Goal: Use online tool/utility: Utilize a website feature to perform a specific function

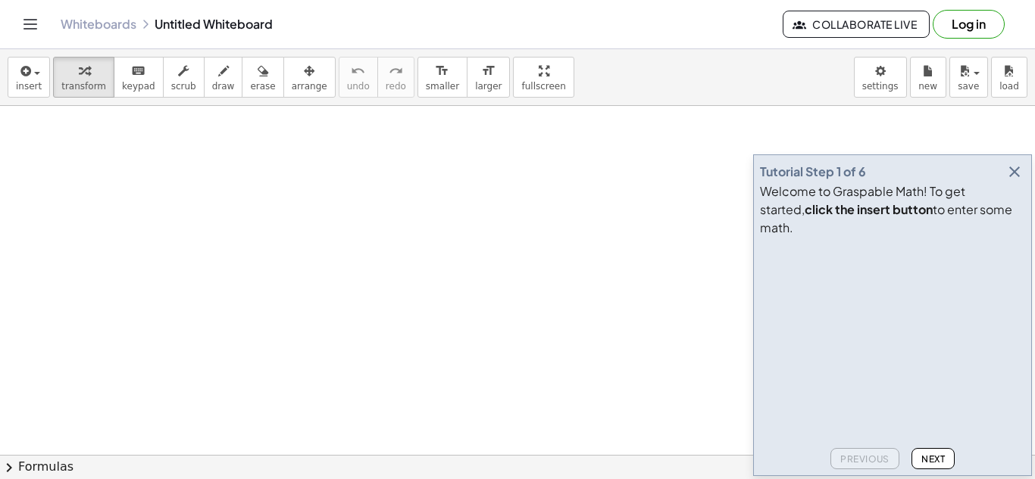
click at [1010, 181] on icon "button" at bounding box center [1014, 172] width 18 height 18
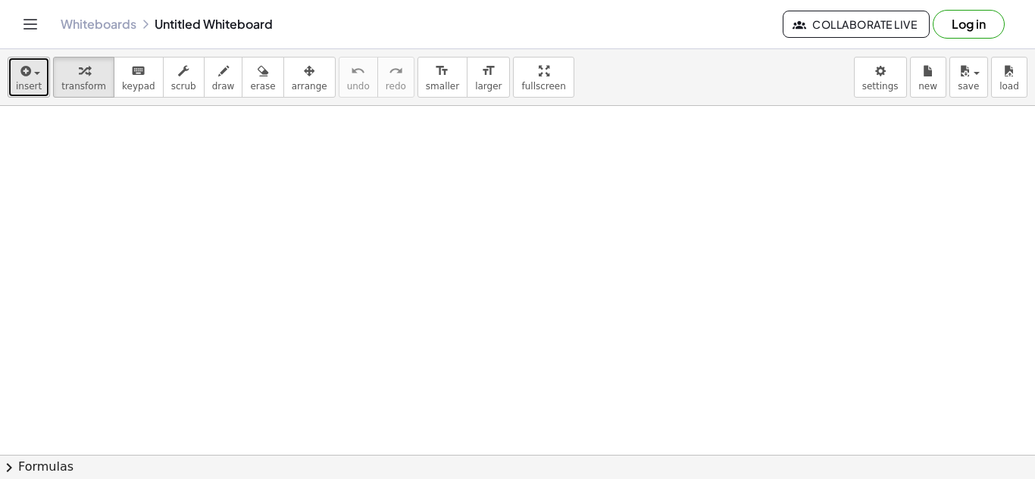
click at [14, 88] on button "insert" at bounding box center [29, 77] width 42 height 41
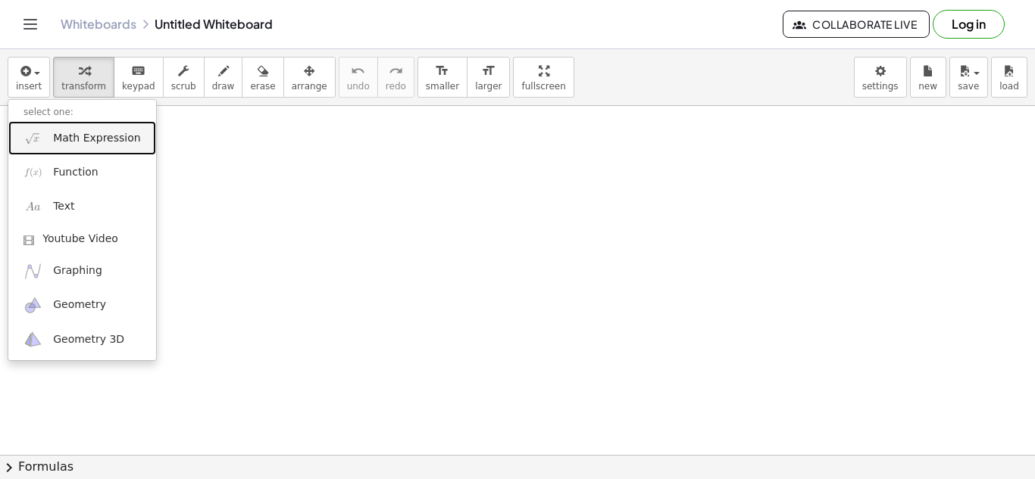
click at [126, 131] on span "Math Expression" at bounding box center [96, 138] width 87 height 15
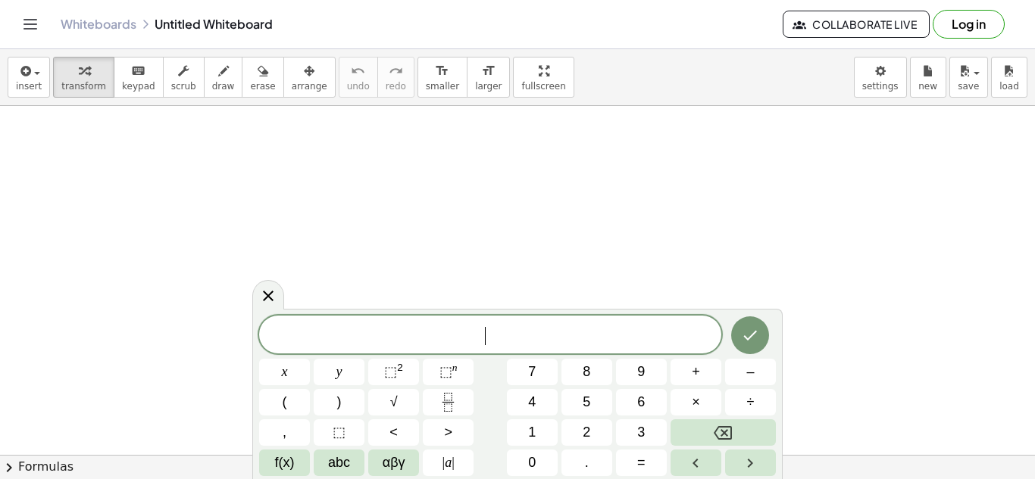
scroll to position [1, 0]
click at [737, 323] on button "Done" at bounding box center [750, 336] width 38 height 38
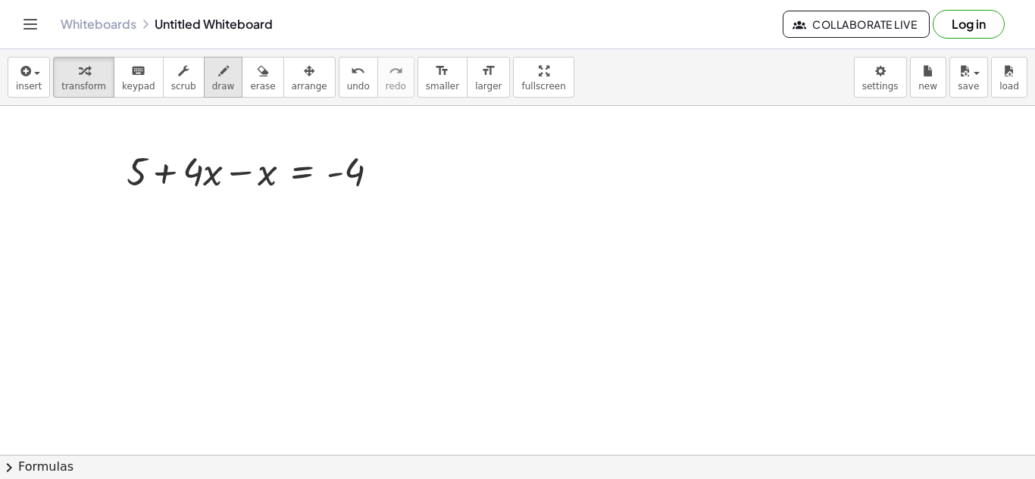
click at [217, 70] on div "button" at bounding box center [223, 70] width 23 height 18
click at [64, 79] on button "transform" at bounding box center [83, 77] width 61 height 41
click at [233, 170] on div at bounding box center [259, 170] width 280 height 51
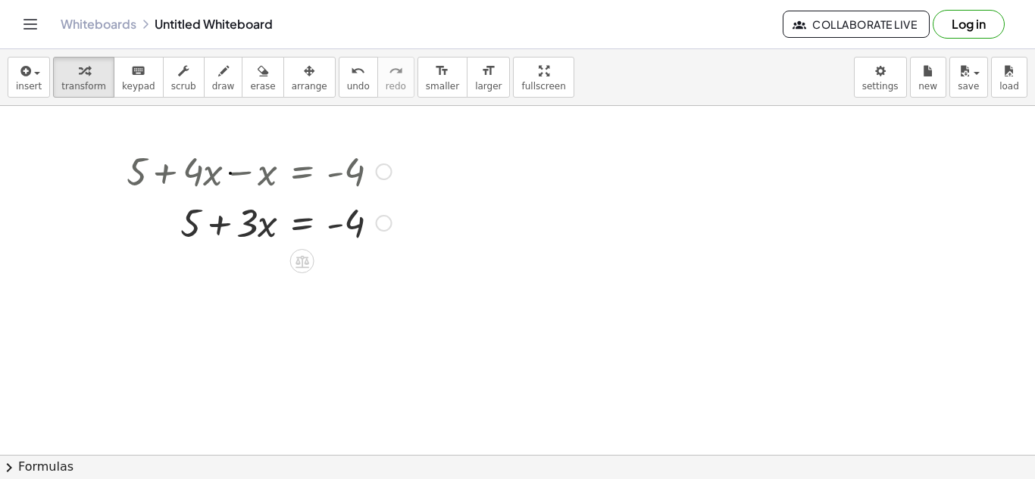
click at [187, 220] on div at bounding box center [259, 221] width 280 height 51
drag, startPoint x: 177, startPoint y: 241, endPoint x: 195, endPoint y: 243, distance: 17.6
click at [195, 243] on div at bounding box center [259, 221] width 280 height 51
drag, startPoint x: 187, startPoint y: 225, endPoint x: 360, endPoint y: 220, distance: 172.8
click at [360, 220] on div at bounding box center [259, 221] width 280 height 51
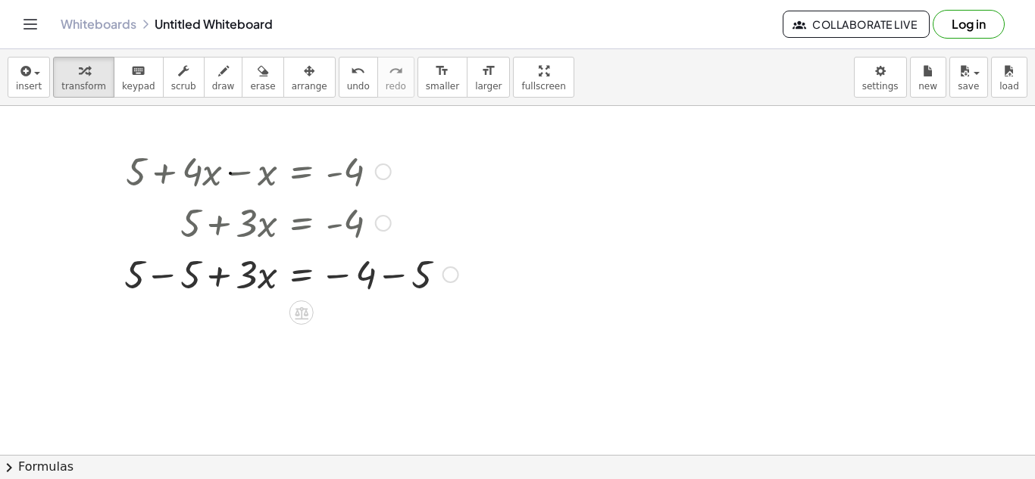
click at [186, 286] on div at bounding box center [291, 273] width 349 height 51
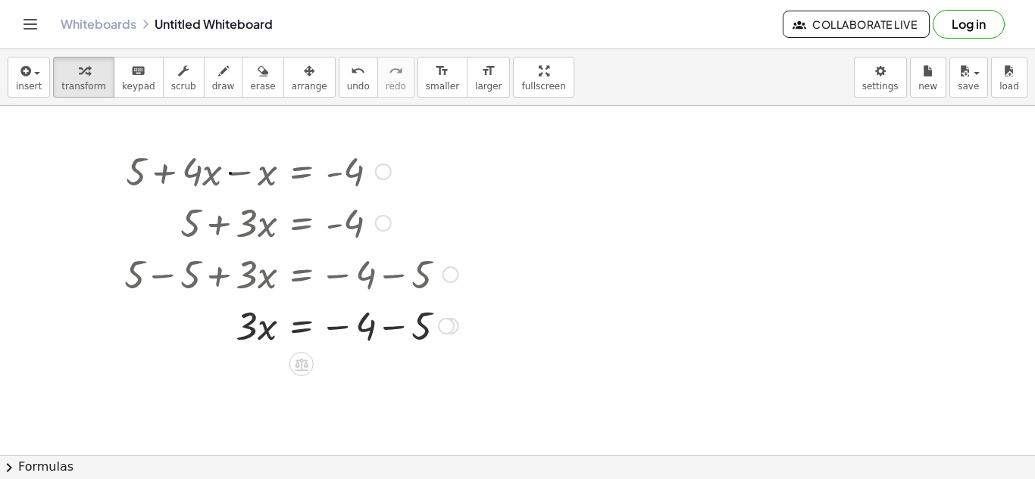
click at [382, 328] on div at bounding box center [291, 324] width 349 height 51
click at [250, 383] on div at bounding box center [291, 376] width 349 height 51
drag, startPoint x: 251, startPoint y: 383, endPoint x: 372, endPoint y: 396, distance: 121.1
click at [372, 396] on div at bounding box center [291, 376] width 349 height 51
click at [260, 373] on div at bounding box center [291, 377] width 349 height 76
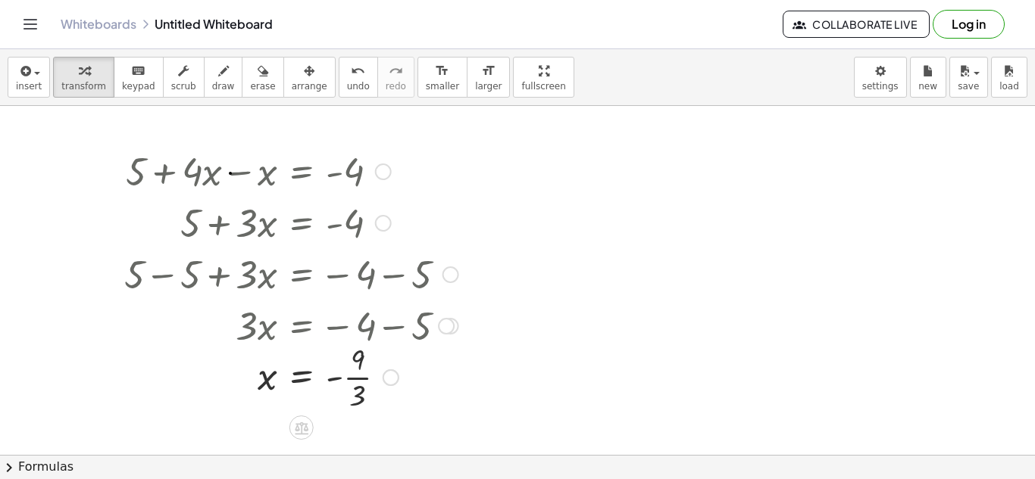
click at [363, 374] on div at bounding box center [291, 377] width 349 height 76
click at [39, 84] on button "insert" at bounding box center [29, 77] width 42 height 41
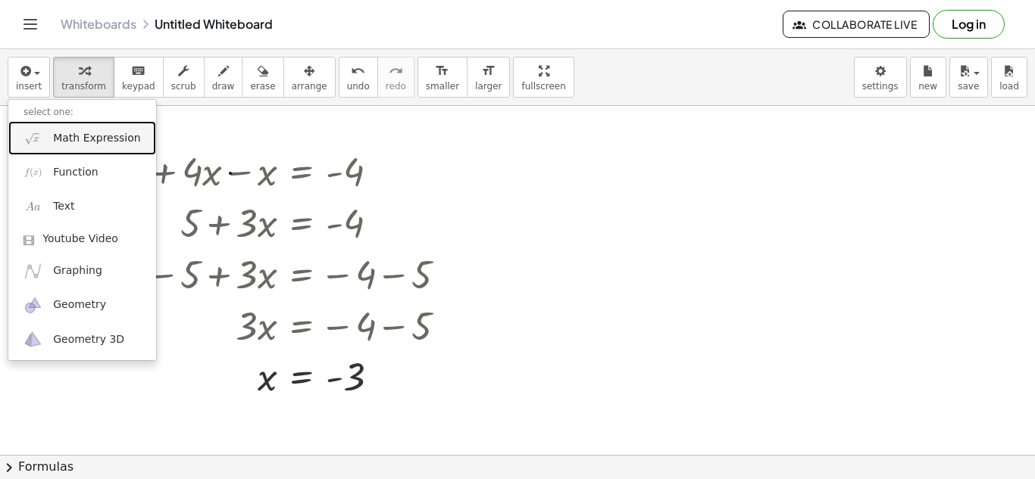
click at [128, 141] on span "Math Expression" at bounding box center [96, 138] width 87 height 15
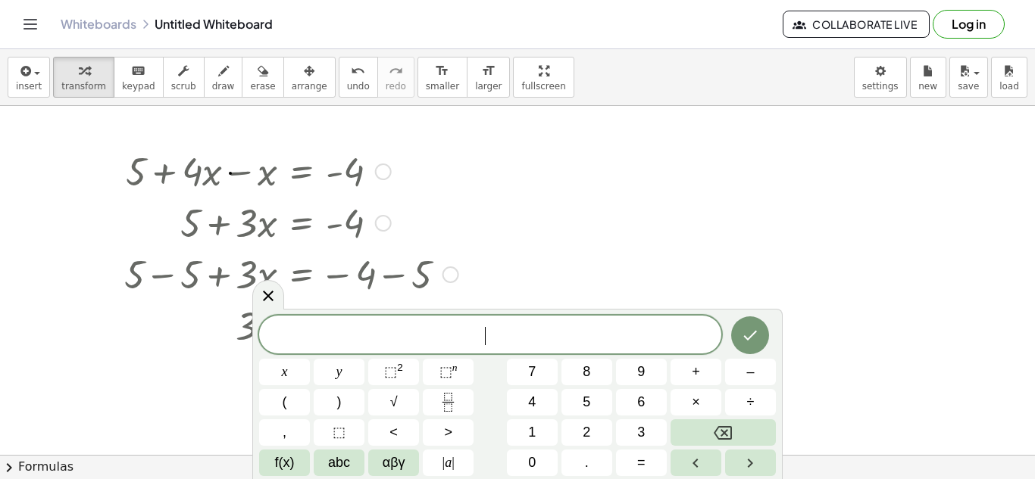
click at [462, 183] on div at bounding box center [291, 170] width 349 height 51
click at [250, 78] on div "button" at bounding box center [262, 70] width 25 height 18
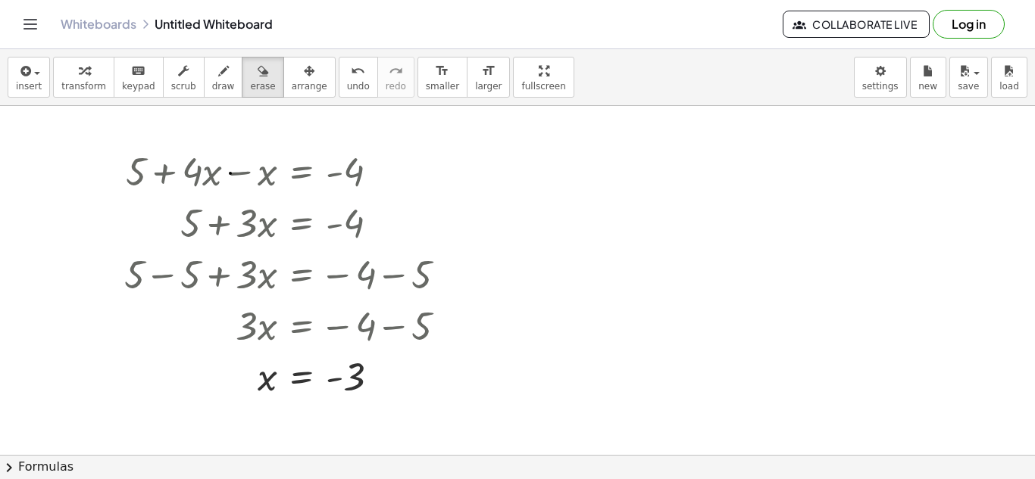
drag, startPoint x: 138, startPoint y: 175, endPoint x: 343, endPoint y: 198, distance: 206.5
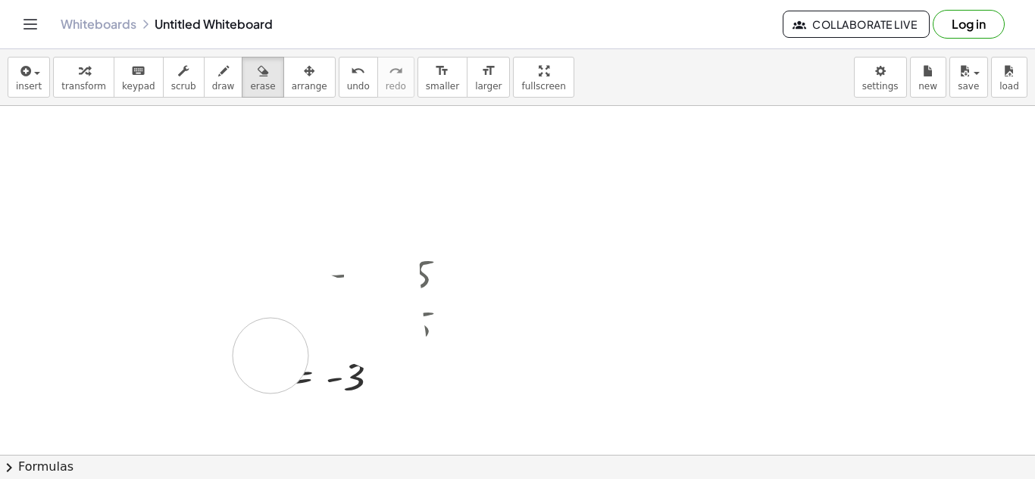
drag, startPoint x: 122, startPoint y: 164, endPoint x: 328, endPoint y: 397, distance: 311.2
drag, startPoint x: 72, startPoint y: 156, endPoint x: 257, endPoint y: 387, distance: 295.8
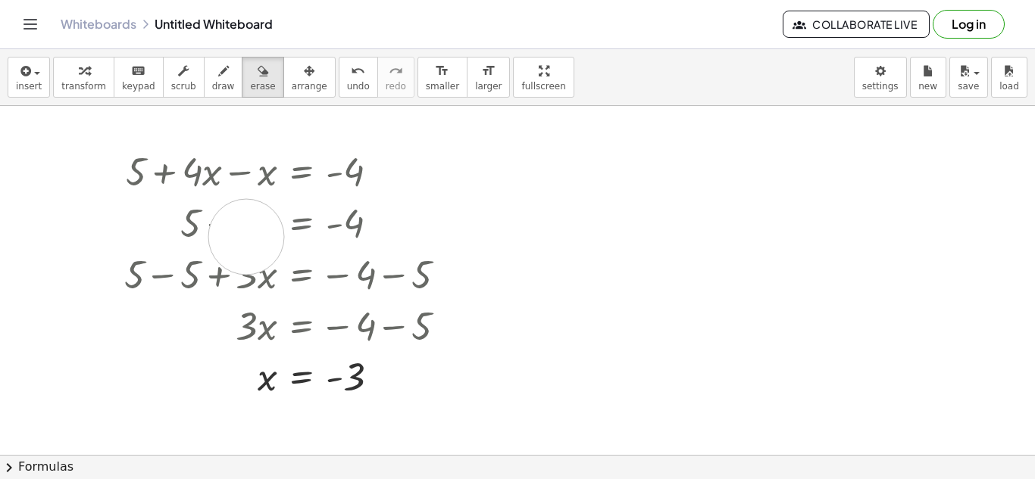
click at [351, 73] on icon "undo" at bounding box center [358, 71] width 14 height 18
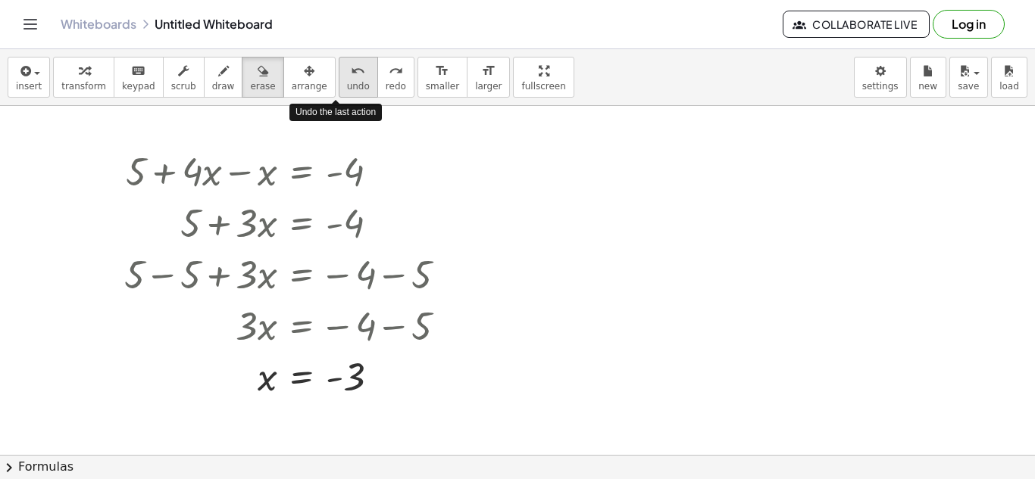
click at [351, 73] on icon "undo" at bounding box center [358, 71] width 14 height 18
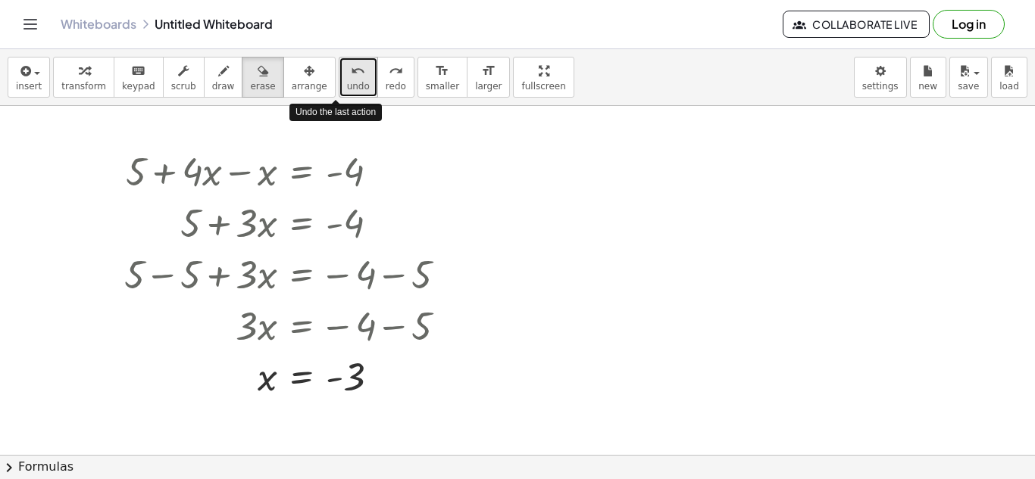
click at [351, 73] on icon "undo" at bounding box center [358, 71] width 14 height 18
click at [351, 74] on icon "undo" at bounding box center [358, 71] width 14 height 18
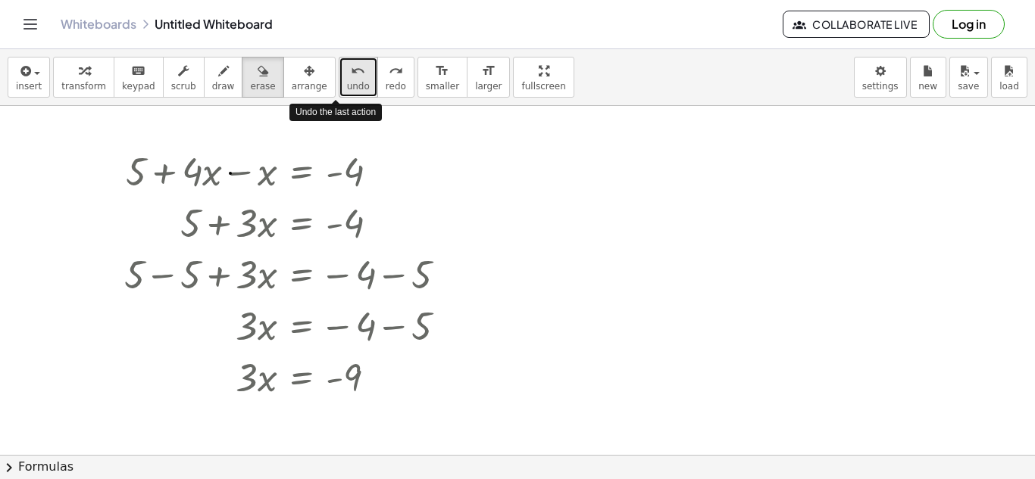
click at [351, 74] on icon "undo" at bounding box center [358, 71] width 14 height 18
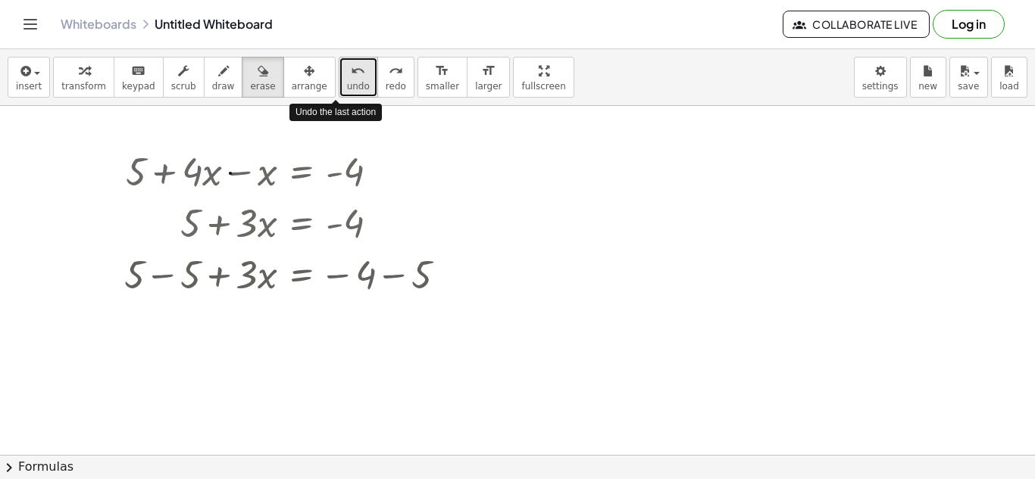
click at [351, 74] on icon "undo" at bounding box center [358, 71] width 14 height 18
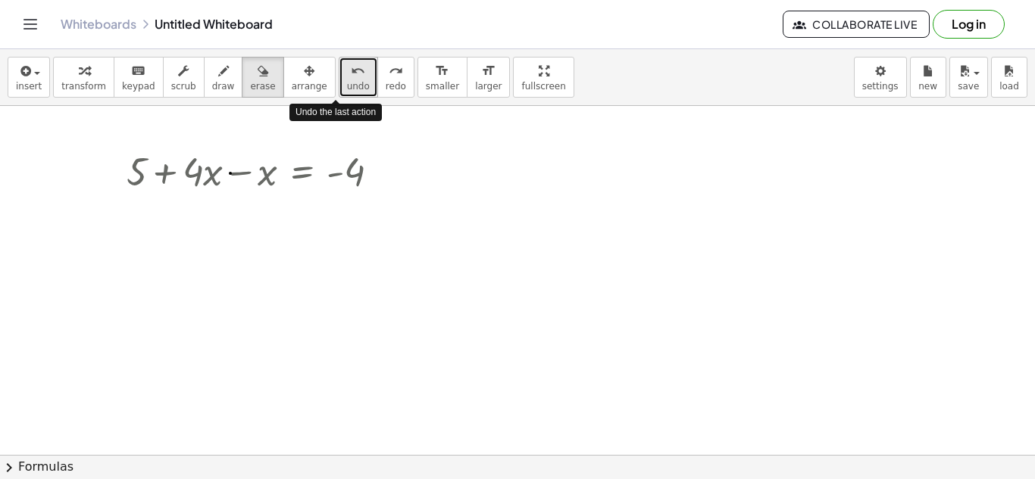
click at [351, 74] on icon "undo" at bounding box center [358, 71] width 14 height 18
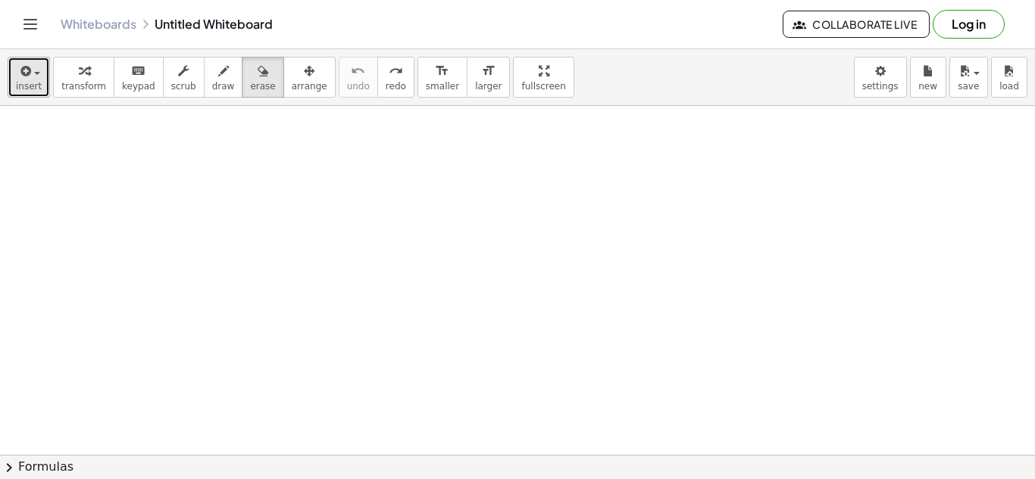
click at [18, 83] on span "insert" at bounding box center [29, 86] width 26 height 11
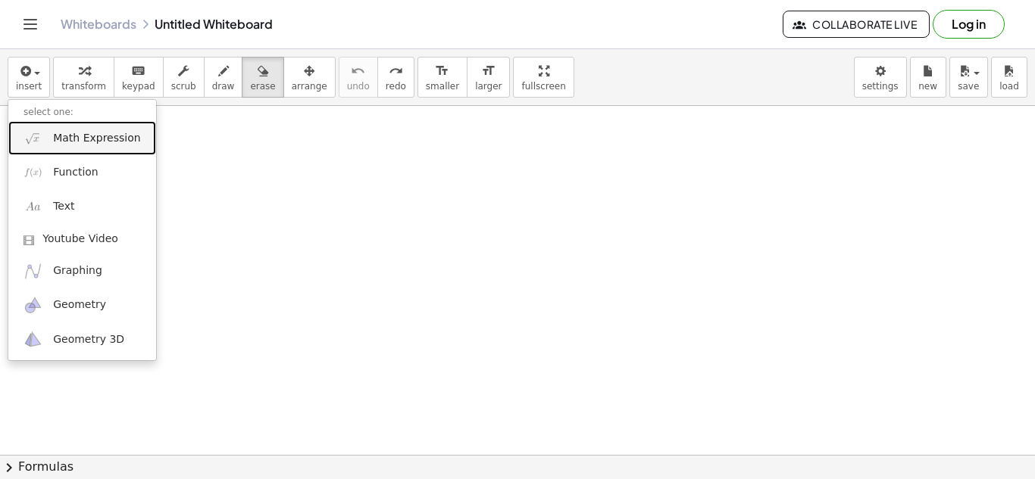
click at [83, 147] on link "Math Expression" at bounding box center [82, 138] width 148 height 34
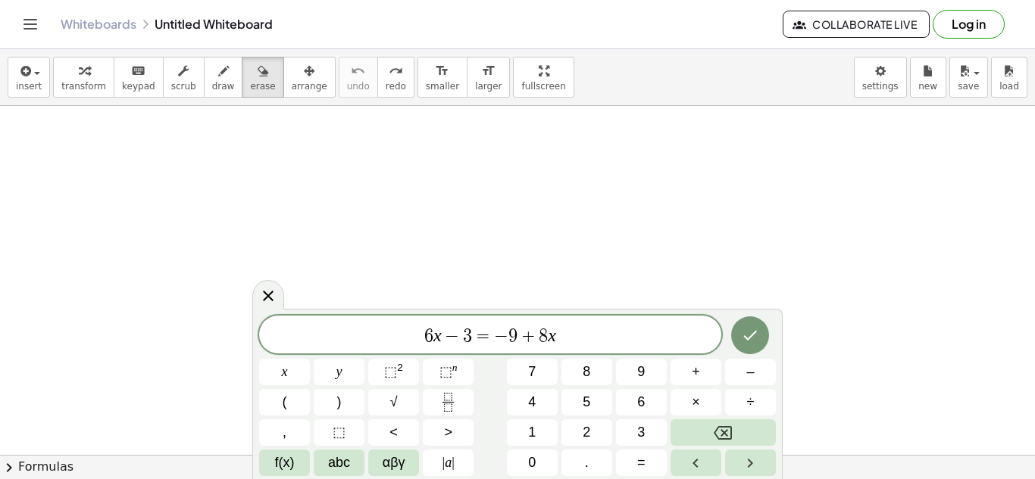
scroll to position [2, 0]
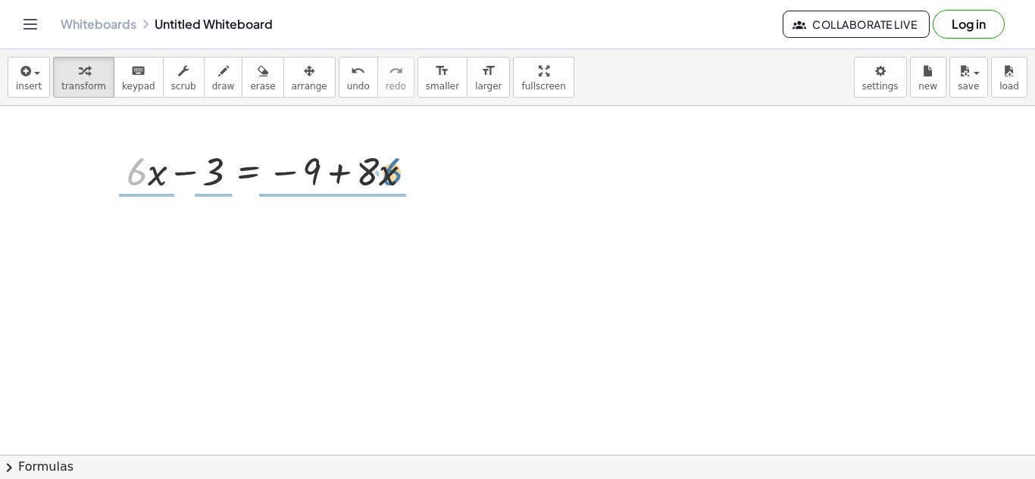
drag, startPoint x: 131, startPoint y: 167, endPoint x: 379, endPoint y: 169, distance: 248.4
click at [379, 169] on div at bounding box center [276, 170] width 314 height 51
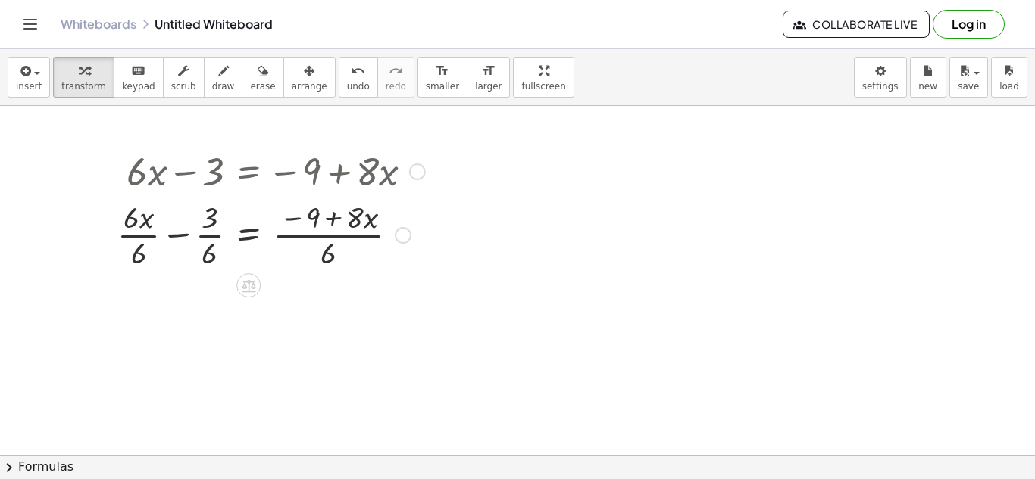
click at [337, 232] on div at bounding box center [271, 234] width 323 height 76
click at [336, 232] on div at bounding box center [271, 234] width 323 height 76
click at [205, 243] on div at bounding box center [271, 234] width 323 height 76
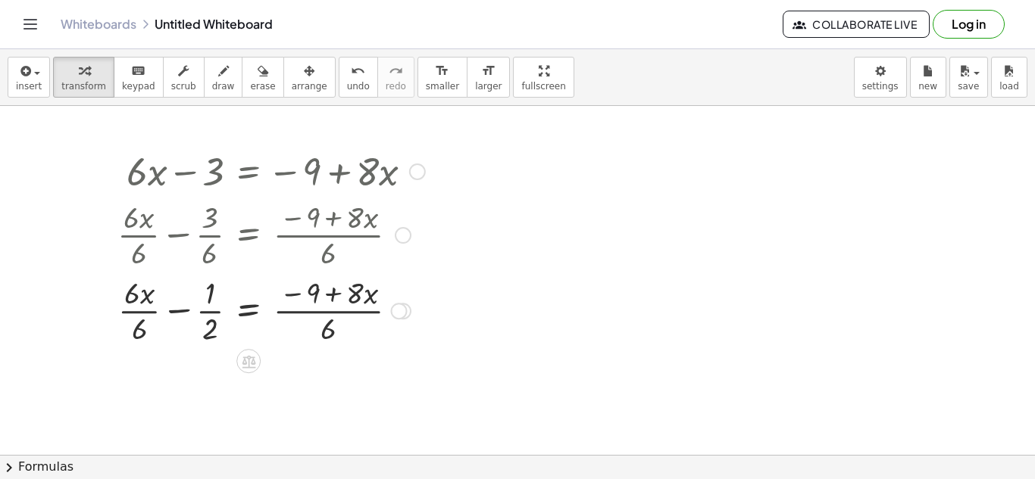
click at [139, 317] on div at bounding box center [271, 310] width 323 height 76
click at [302, 303] on div at bounding box center [271, 310] width 323 height 76
click at [303, 304] on div at bounding box center [271, 310] width 323 height 76
click at [344, 290] on div at bounding box center [271, 310] width 323 height 76
click at [327, 320] on div at bounding box center [271, 310] width 323 height 76
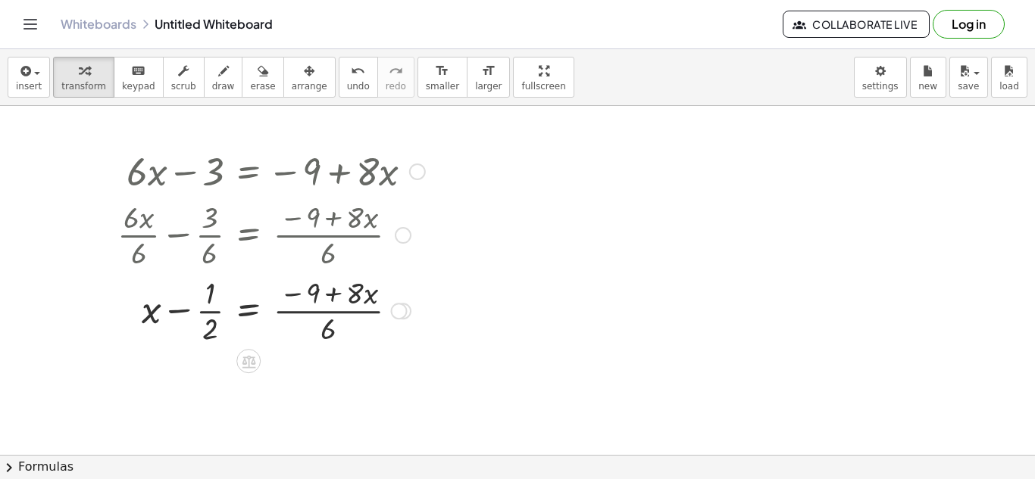
click at [181, 312] on div at bounding box center [271, 310] width 323 height 76
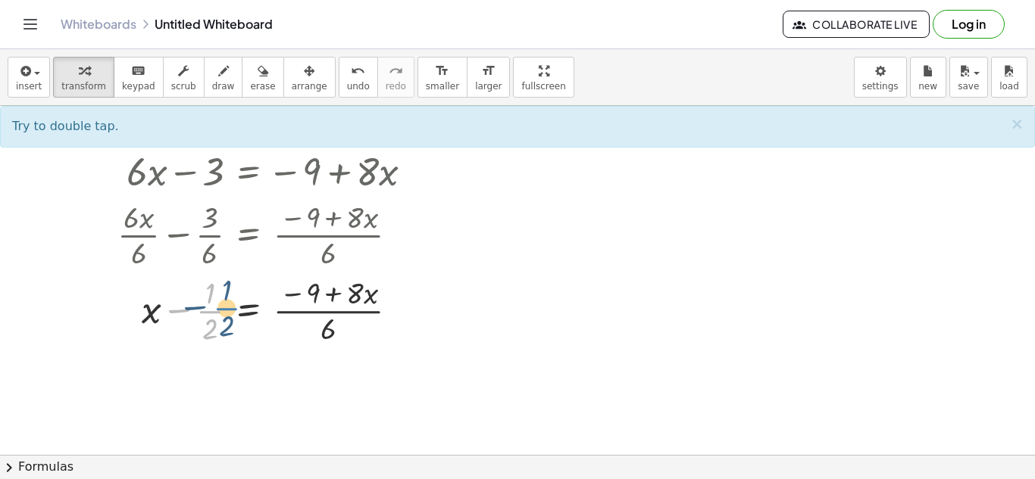
drag, startPoint x: 208, startPoint y: 309, endPoint x: 225, endPoint y: 306, distance: 17.7
click at [225, 306] on div at bounding box center [271, 310] width 323 height 76
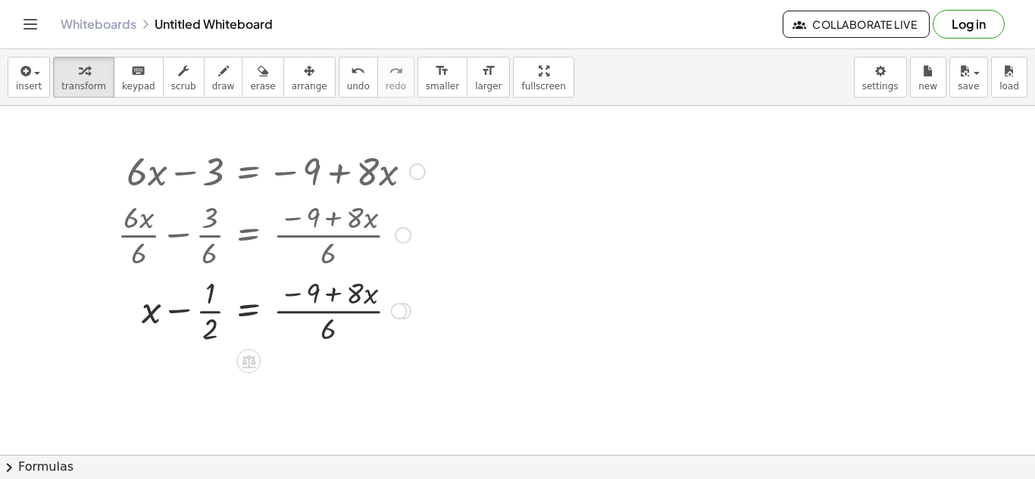
click at [302, 308] on div at bounding box center [271, 310] width 323 height 76
click at [321, 300] on div at bounding box center [271, 310] width 323 height 76
click at [398, 314] on div at bounding box center [399, 311] width 17 height 17
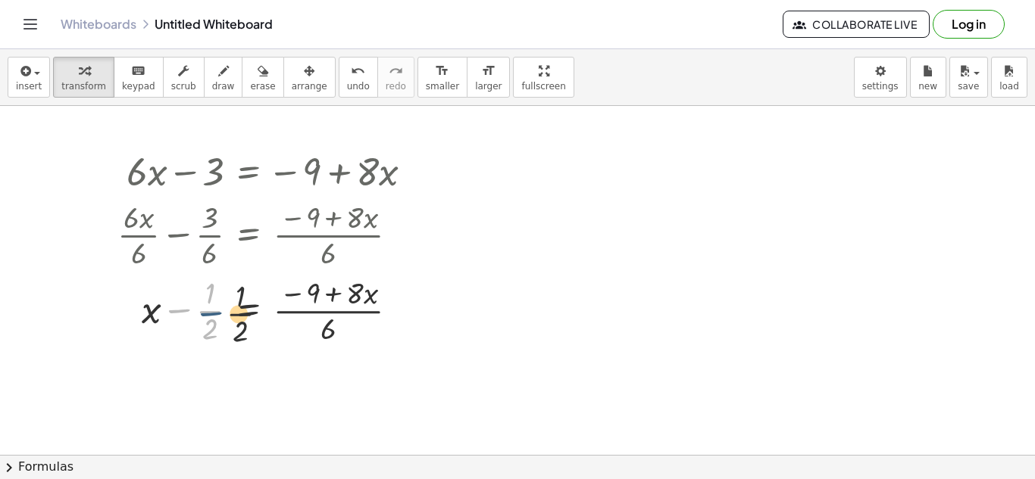
drag, startPoint x: 189, startPoint y: 311, endPoint x: 279, endPoint y: 314, distance: 90.2
click at [279, 314] on div at bounding box center [271, 310] width 323 height 76
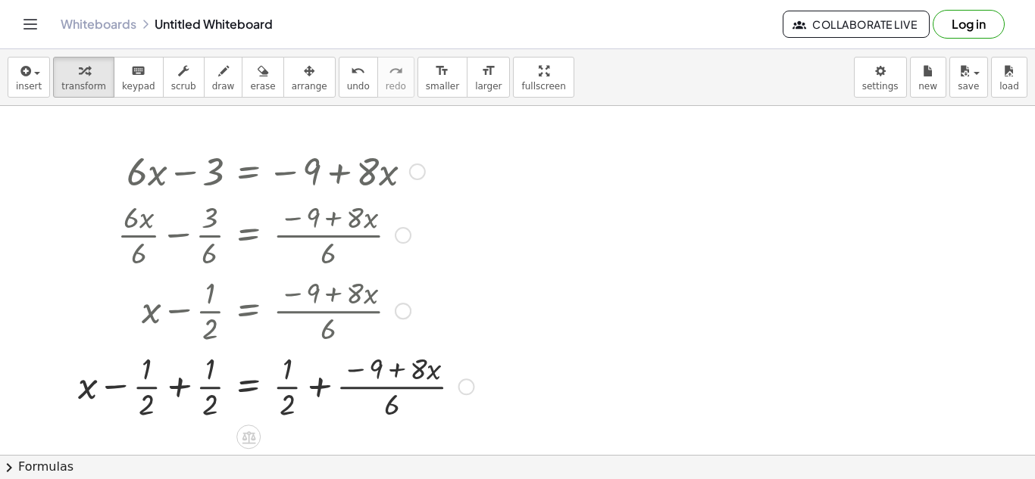
click at [320, 385] on div at bounding box center [275, 386] width 411 height 76
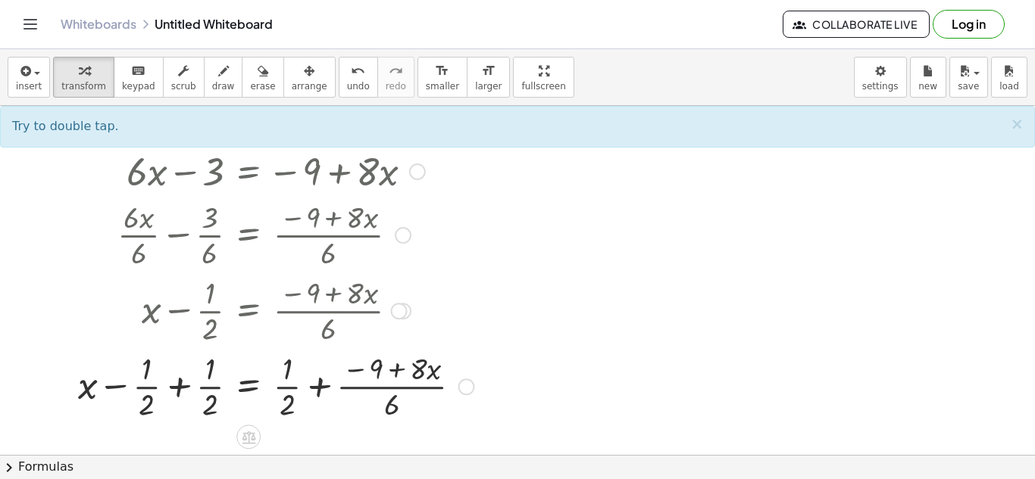
click at [183, 386] on div at bounding box center [275, 386] width 411 height 76
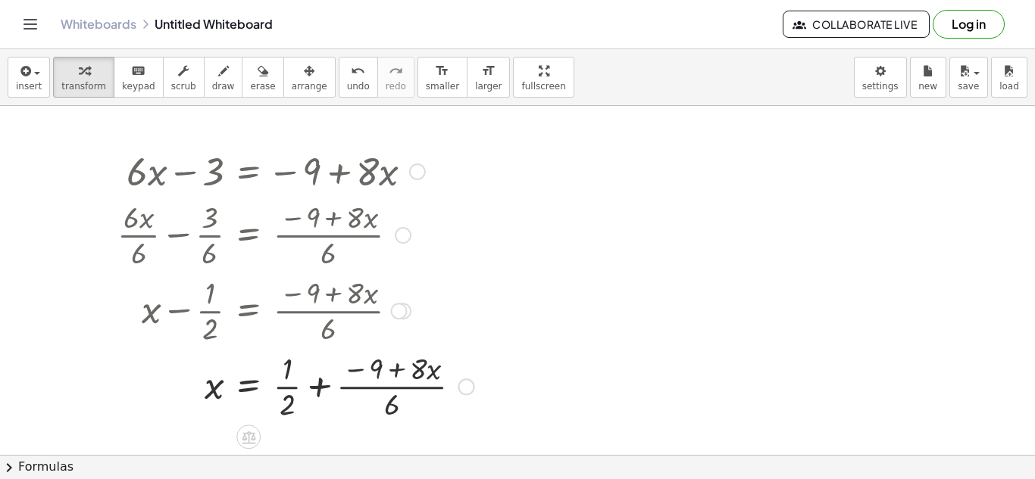
click at [314, 382] on div at bounding box center [296, 386] width 372 height 76
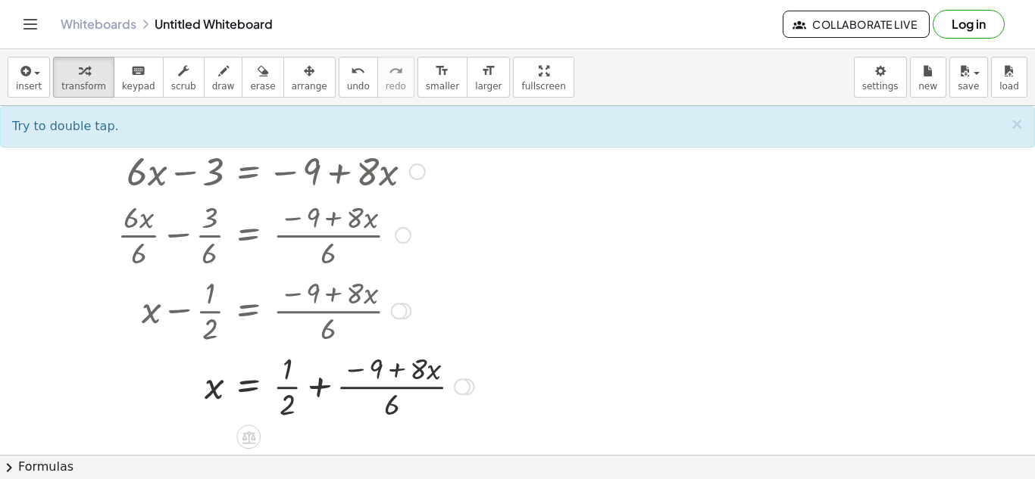
click at [396, 370] on div at bounding box center [296, 386] width 372 height 76
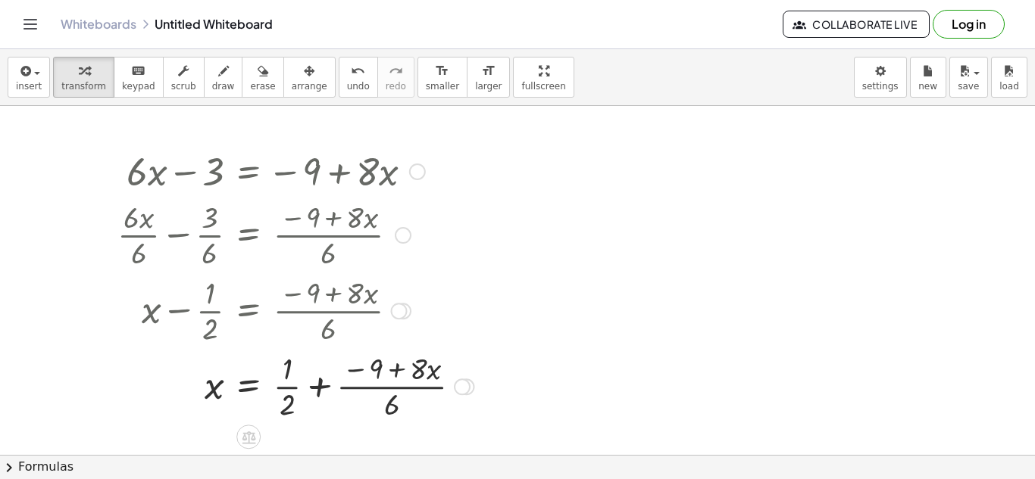
click at [408, 395] on div at bounding box center [296, 386] width 372 height 76
click at [347, 85] on span "undo" at bounding box center [358, 86] width 23 height 11
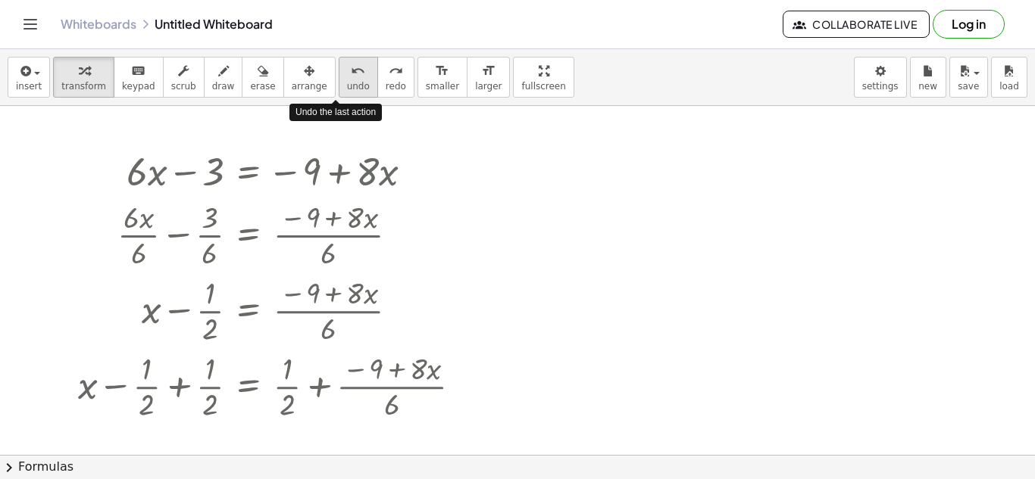
click at [347, 85] on span "undo" at bounding box center [358, 86] width 23 height 11
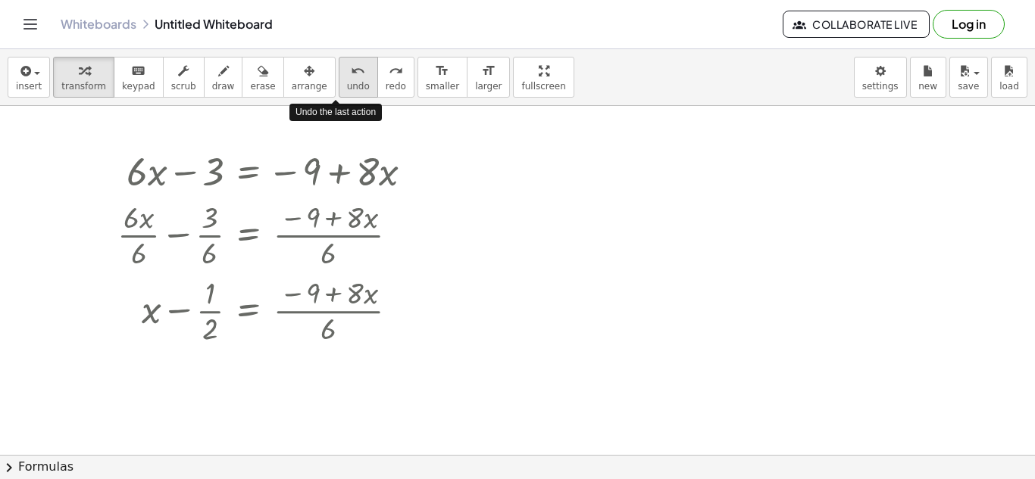
click at [347, 85] on span "undo" at bounding box center [358, 86] width 23 height 11
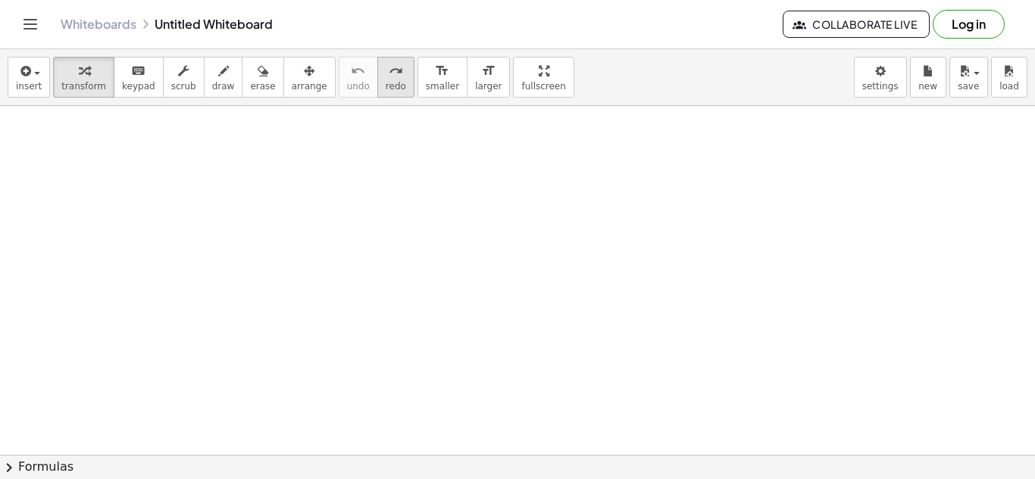
click at [385, 85] on span "redo" at bounding box center [395, 86] width 20 height 11
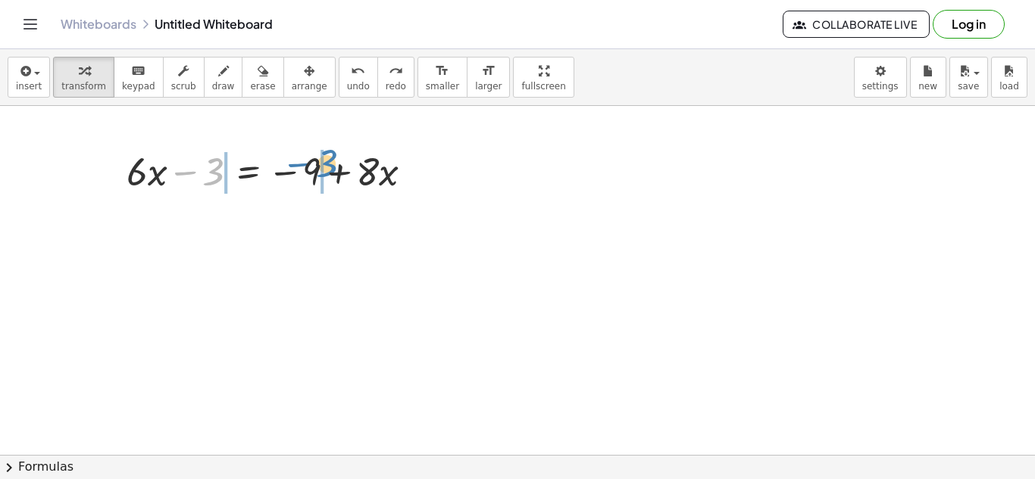
drag, startPoint x: 189, startPoint y: 170, endPoint x: 301, endPoint y: 161, distance: 113.2
click at [301, 161] on div at bounding box center [276, 170] width 314 height 51
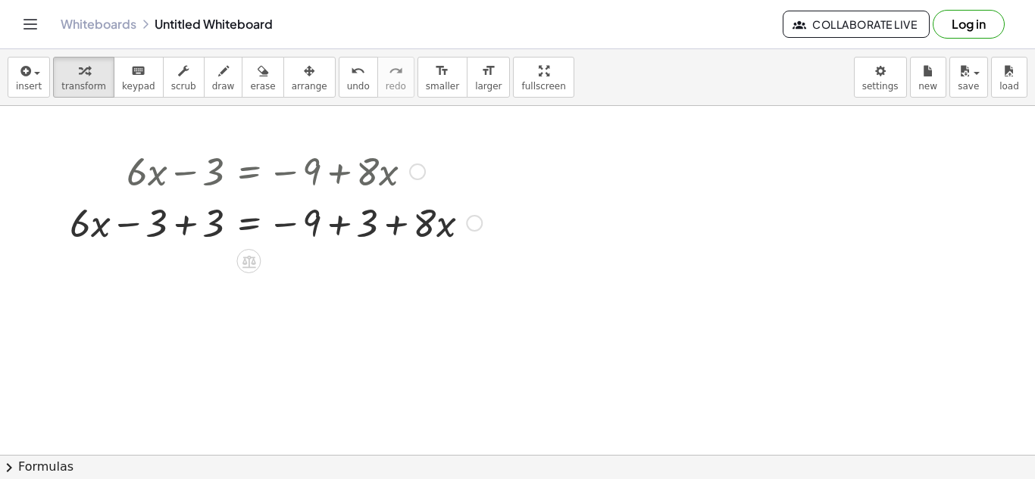
click at [336, 219] on div at bounding box center [275, 221] width 427 height 51
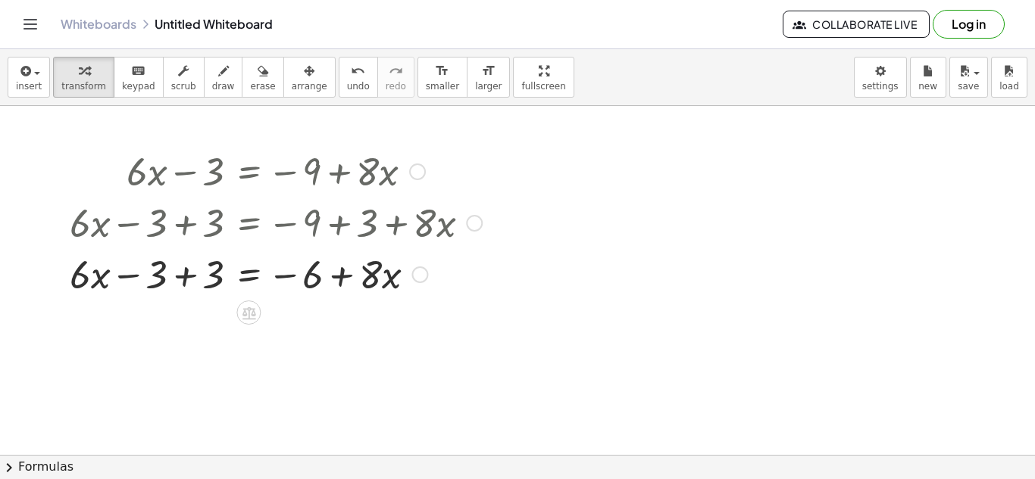
click at [199, 284] on div at bounding box center [275, 273] width 427 height 51
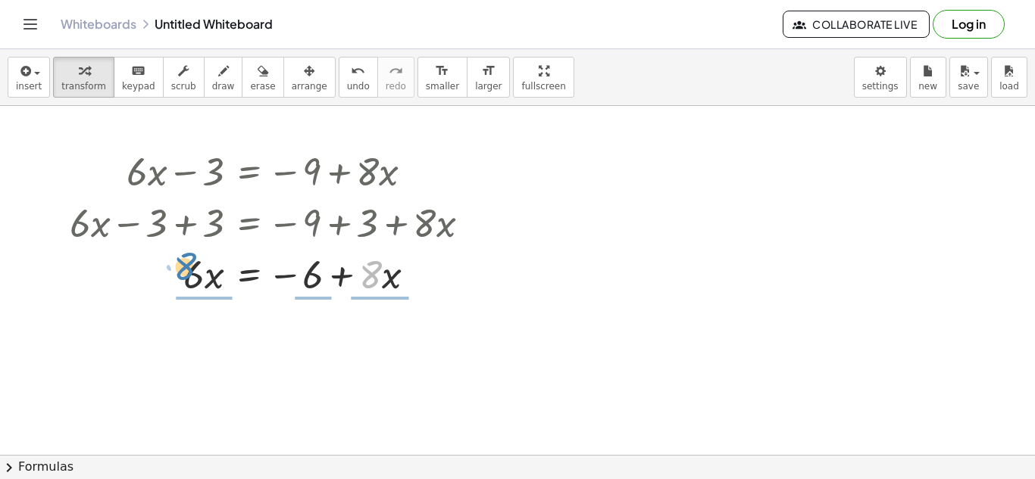
drag, startPoint x: 376, startPoint y: 271, endPoint x: 192, endPoint y: 264, distance: 184.2
click at [192, 264] on div at bounding box center [275, 273] width 427 height 51
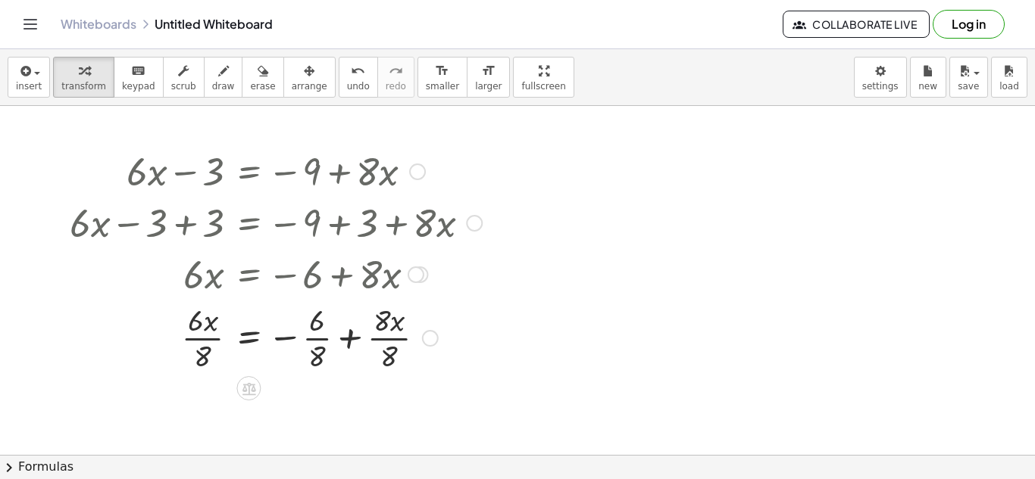
click at [208, 334] on div at bounding box center [275, 337] width 427 height 76
click at [401, 337] on div at bounding box center [275, 337] width 427 height 76
click at [199, 329] on div at bounding box center [275, 337] width 427 height 76
click at [218, 350] on div at bounding box center [275, 337] width 427 height 76
click at [305, 343] on div at bounding box center [275, 337] width 427 height 76
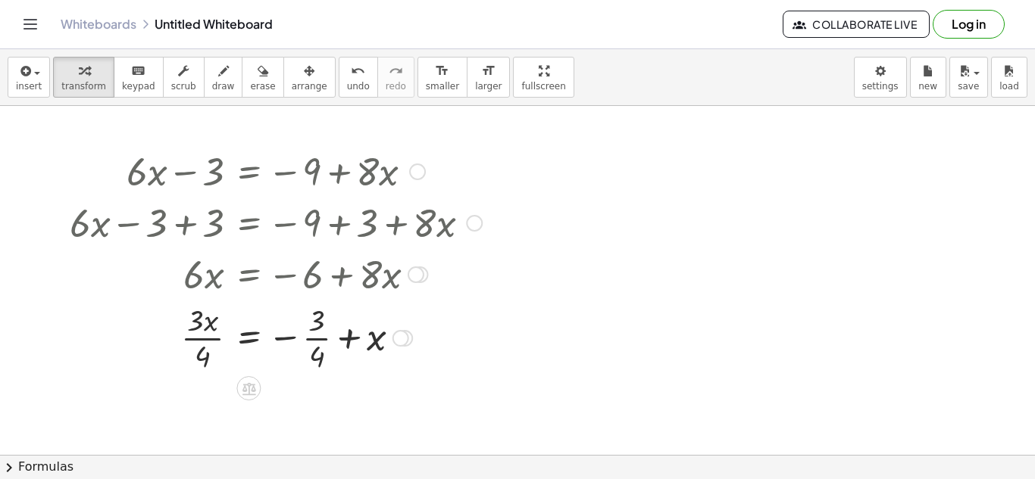
click at [317, 343] on div at bounding box center [275, 337] width 427 height 76
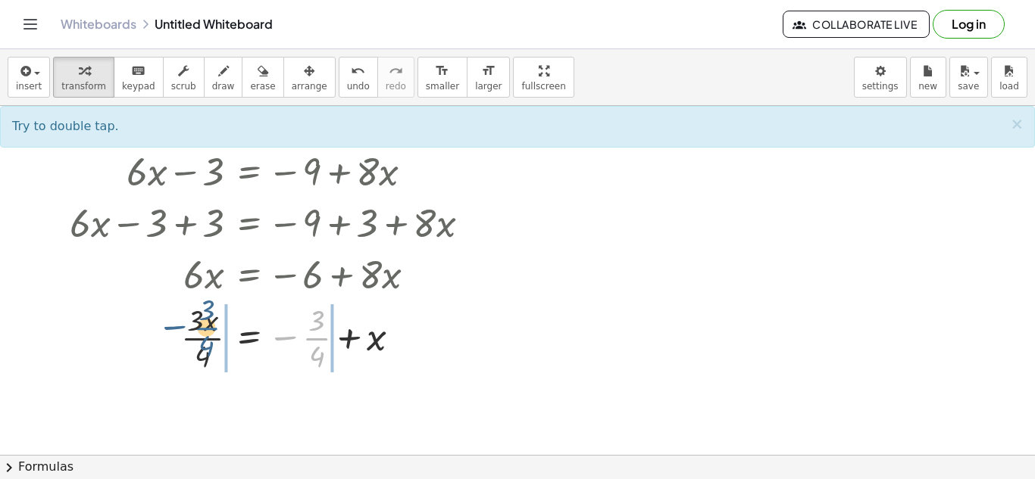
drag, startPoint x: 321, startPoint y: 333, endPoint x: 210, endPoint y: 323, distance: 111.8
click at [210, 323] on div at bounding box center [275, 337] width 427 height 76
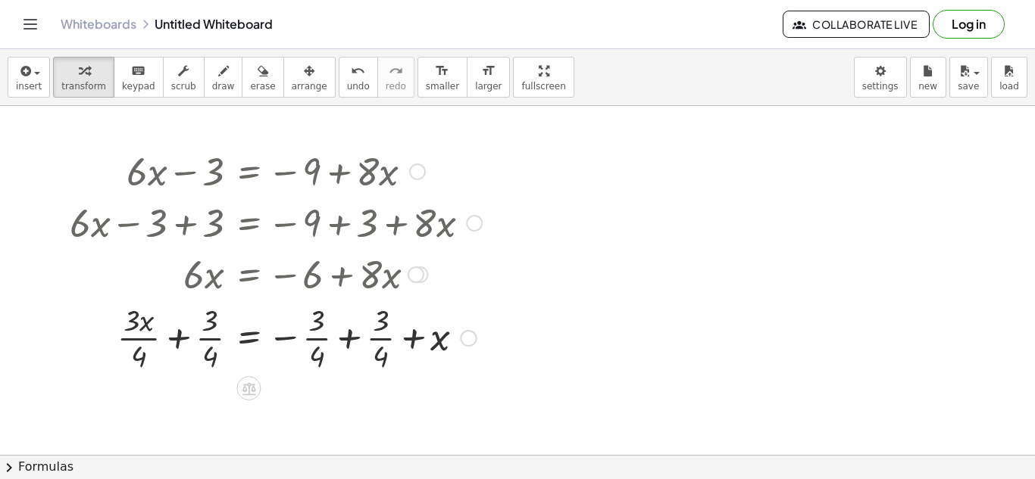
click at [184, 335] on div at bounding box center [275, 337] width 427 height 76
click at [192, 326] on div at bounding box center [275, 337] width 427 height 76
click at [354, 331] on div at bounding box center [275, 337] width 427 height 76
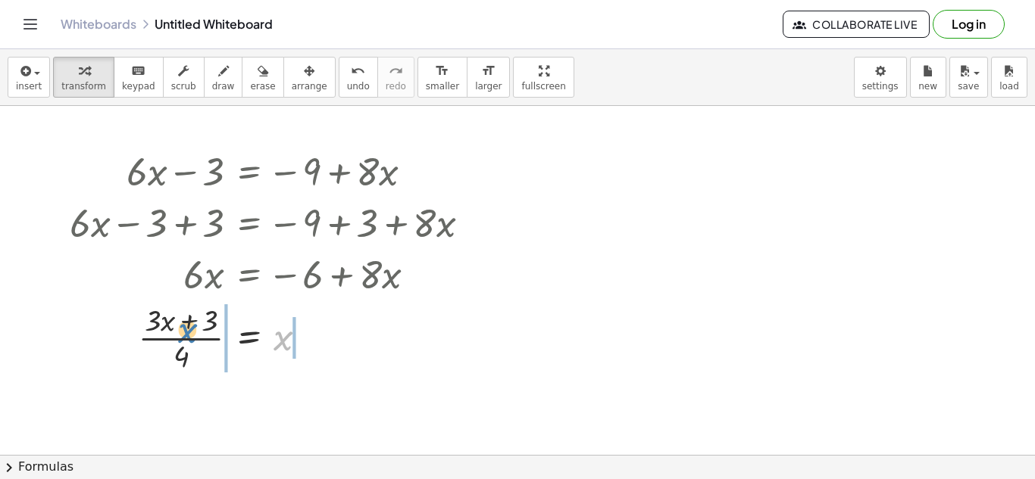
drag, startPoint x: 286, startPoint y: 347, endPoint x: 191, endPoint y: 339, distance: 95.0
click at [191, 339] on div at bounding box center [275, 337] width 427 height 76
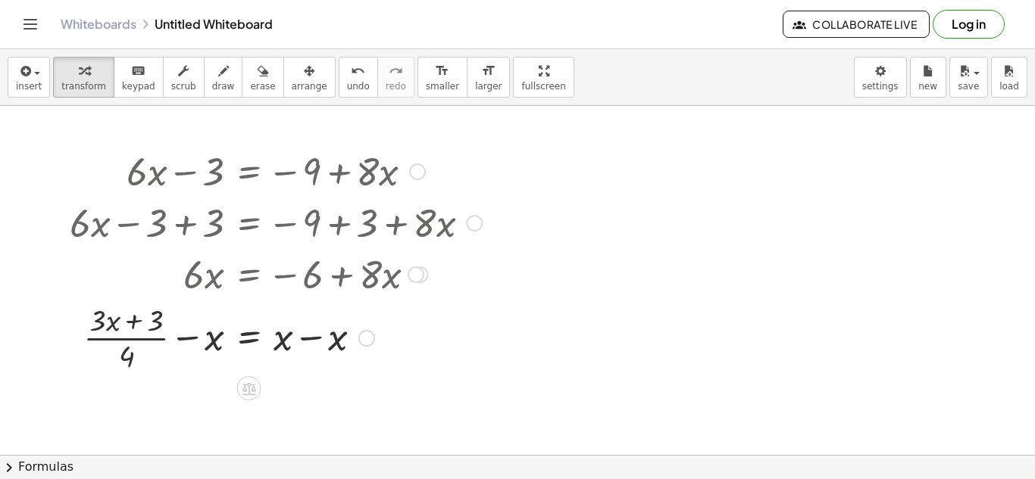
click at [183, 336] on div at bounding box center [275, 337] width 427 height 76
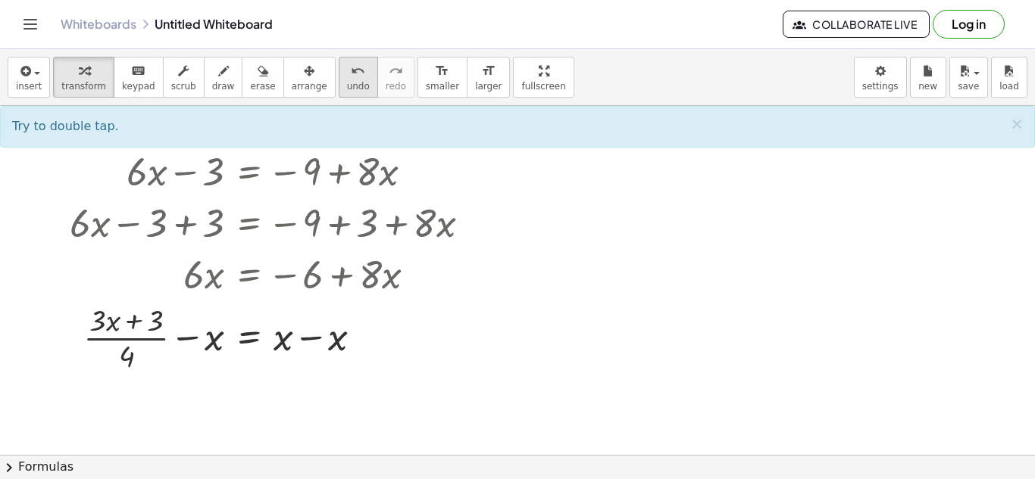
click at [348, 86] on button "undo undo" at bounding box center [358, 77] width 39 height 41
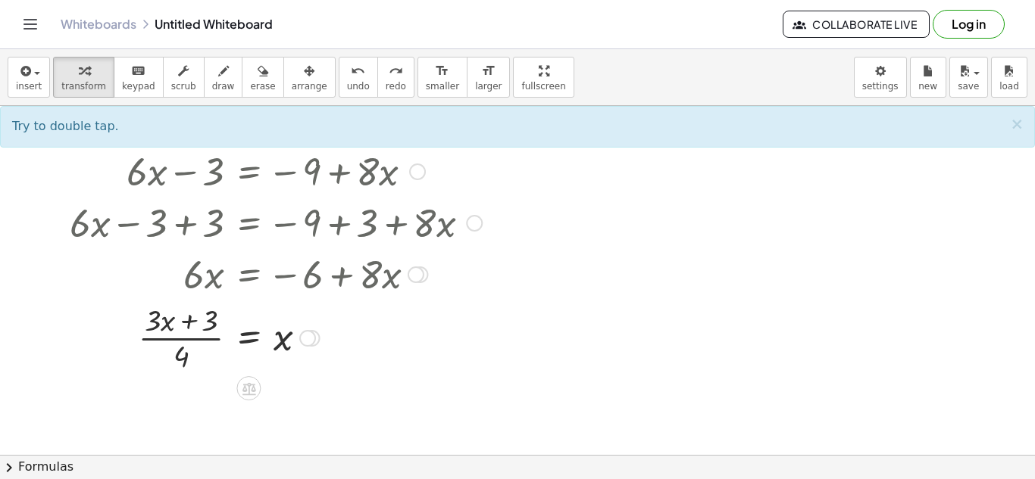
click at [186, 324] on div at bounding box center [276, 337] width 318 height 76
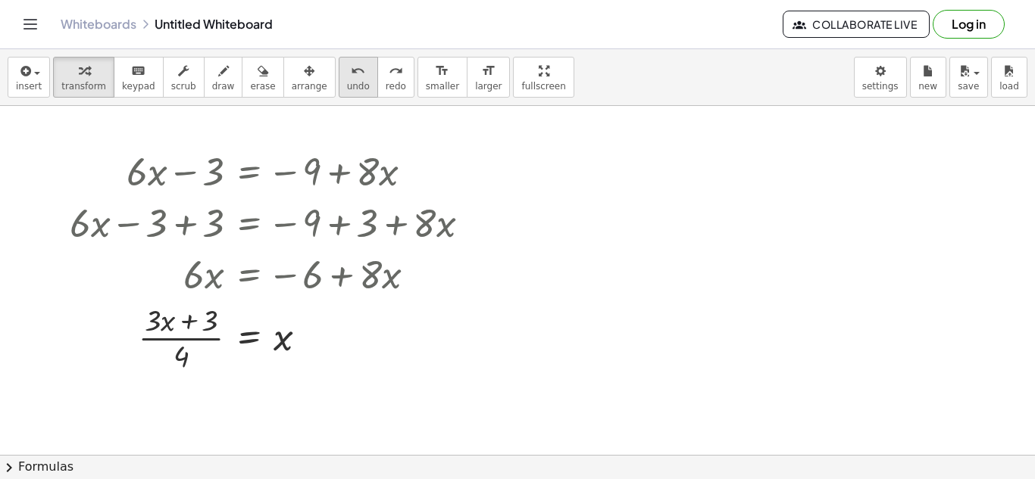
click at [347, 81] on span "undo" at bounding box center [358, 86] width 23 height 11
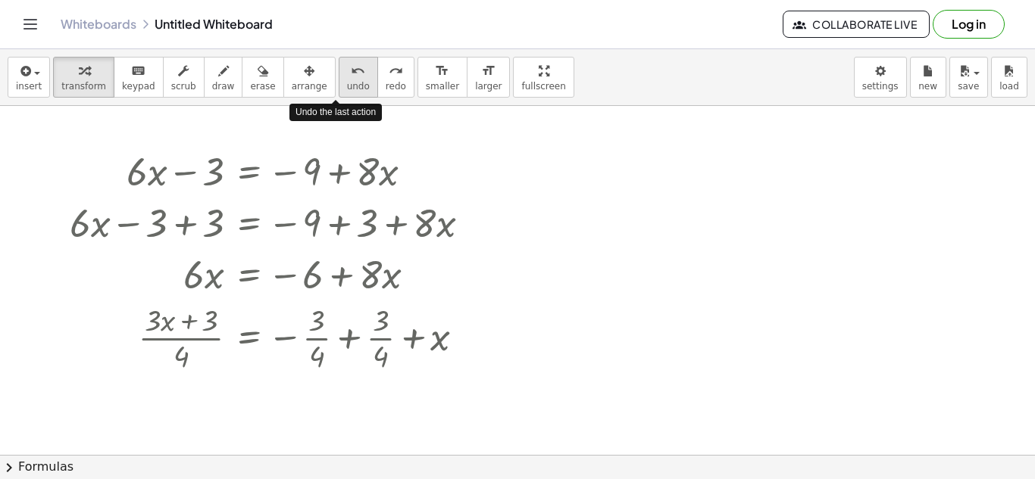
click at [347, 81] on span "undo" at bounding box center [358, 86] width 23 height 11
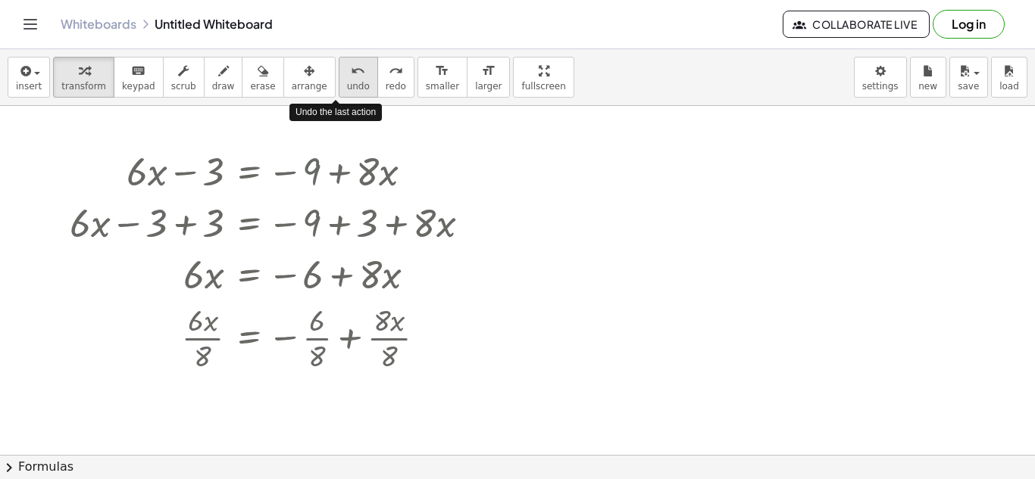
click at [347, 81] on span "undo" at bounding box center [358, 86] width 23 height 11
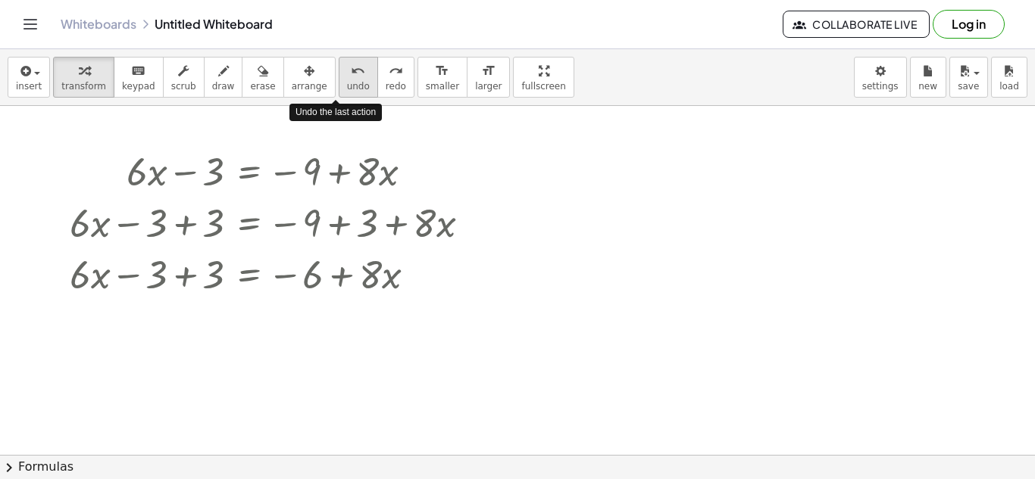
click at [347, 81] on span "undo" at bounding box center [358, 86] width 23 height 11
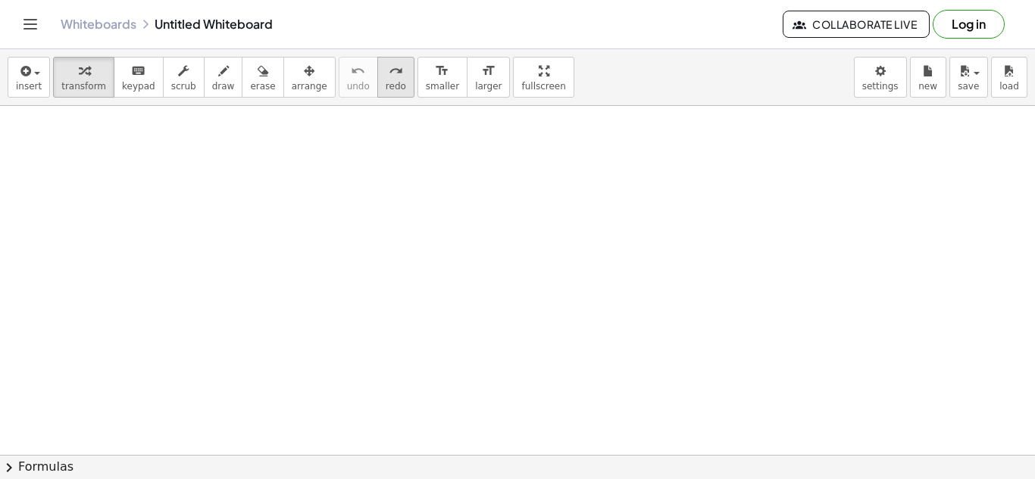
click at [388, 73] on button "redo redo" at bounding box center [395, 77] width 37 height 41
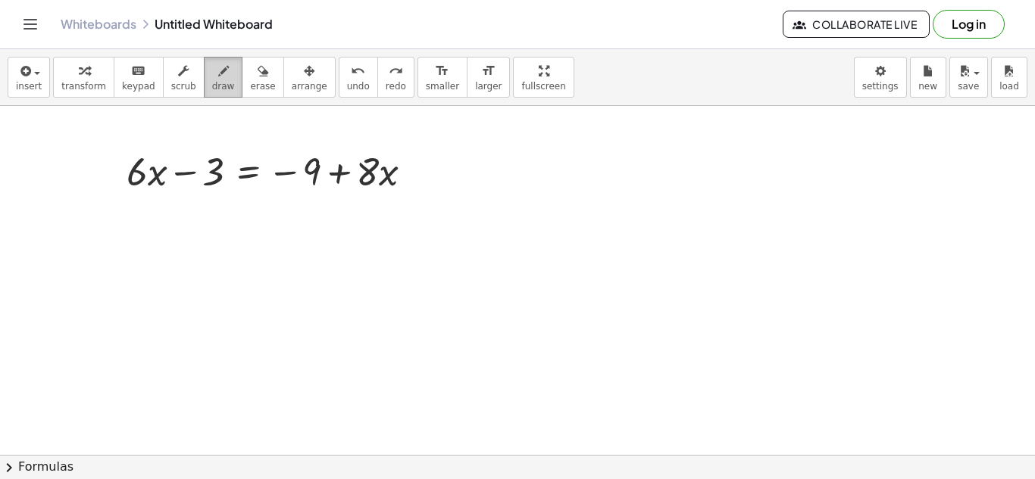
click at [220, 86] on button "draw" at bounding box center [223, 77] width 39 height 41
drag, startPoint x: 123, startPoint y: 199, endPoint x: 141, endPoint y: 199, distance: 17.4
drag, startPoint x: 145, startPoint y: 192, endPoint x: 150, endPoint y: 204, distance: 13.7
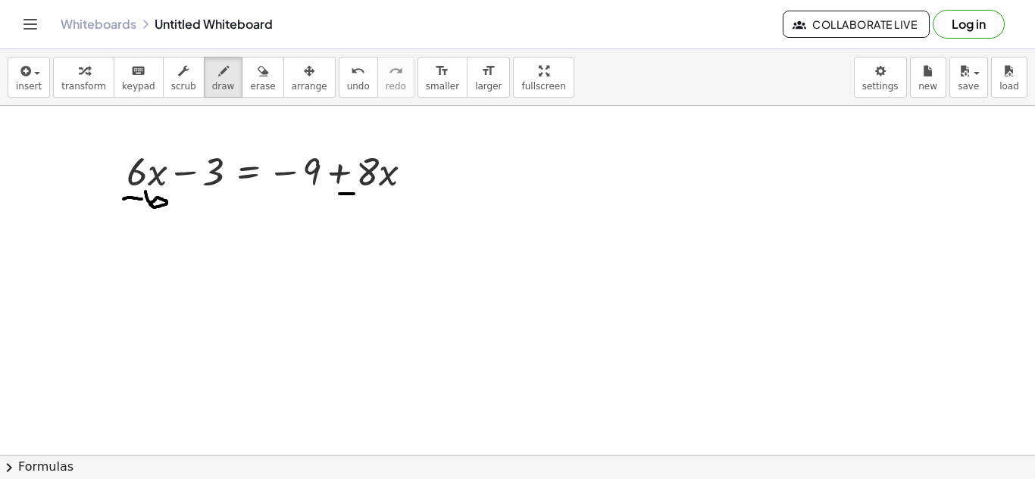
drag, startPoint x: 339, startPoint y: 194, endPoint x: 357, endPoint y: 194, distance: 18.2
drag, startPoint x: 364, startPoint y: 189, endPoint x: 367, endPoint y: 201, distance: 12.3
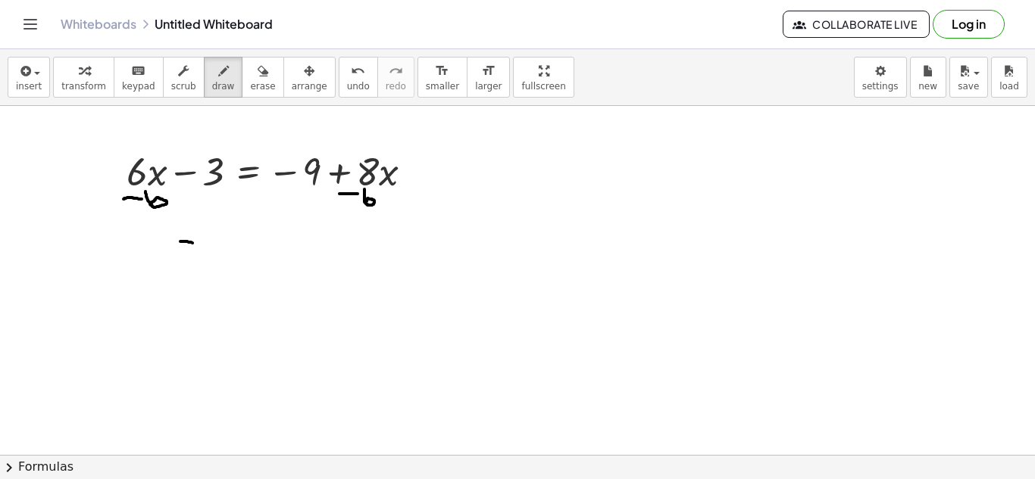
drag, startPoint x: 180, startPoint y: 242, endPoint x: 198, endPoint y: 242, distance: 17.4
drag, startPoint x: 204, startPoint y: 233, endPoint x: 214, endPoint y: 257, distance: 26.9
drag, startPoint x: 229, startPoint y: 239, endPoint x: 240, endPoint y: 239, distance: 10.6
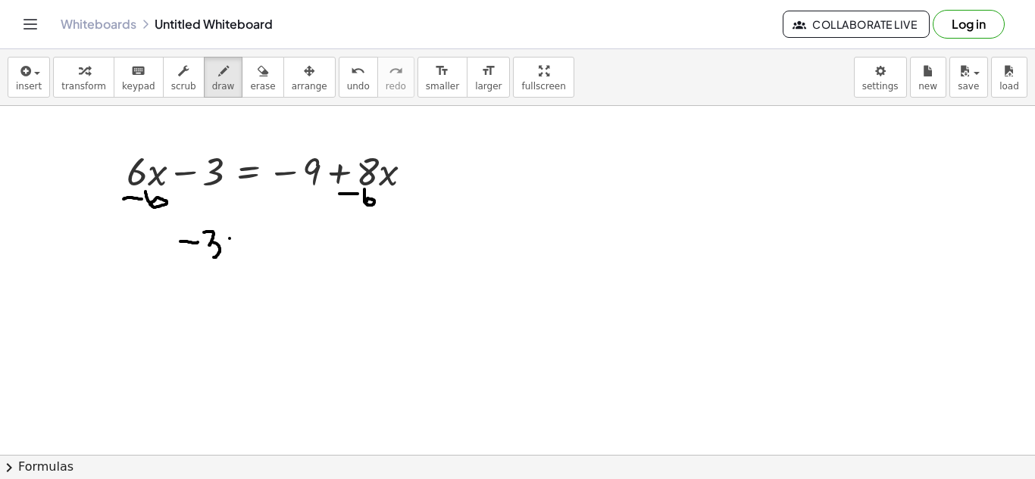
drag, startPoint x: 229, startPoint y: 243, endPoint x: 245, endPoint y: 241, distance: 15.3
drag, startPoint x: 256, startPoint y: 236, endPoint x: 275, endPoint y: 236, distance: 18.9
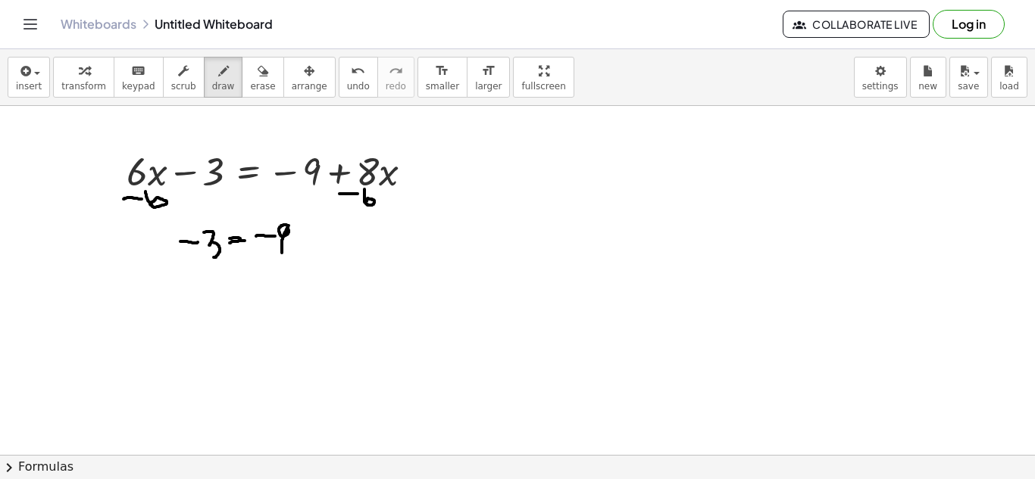
drag, startPoint x: 286, startPoint y: 225, endPoint x: 280, endPoint y: 254, distance: 29.4
drag, startPoint x: 304, startPoint y: 231, endPoint x: 304, endPoint y: 254, distance: 22.7
drag, startPoint x: 298, startPoint y: 244, endPoint x: 315, endPoint y: 243, distance: 17.4
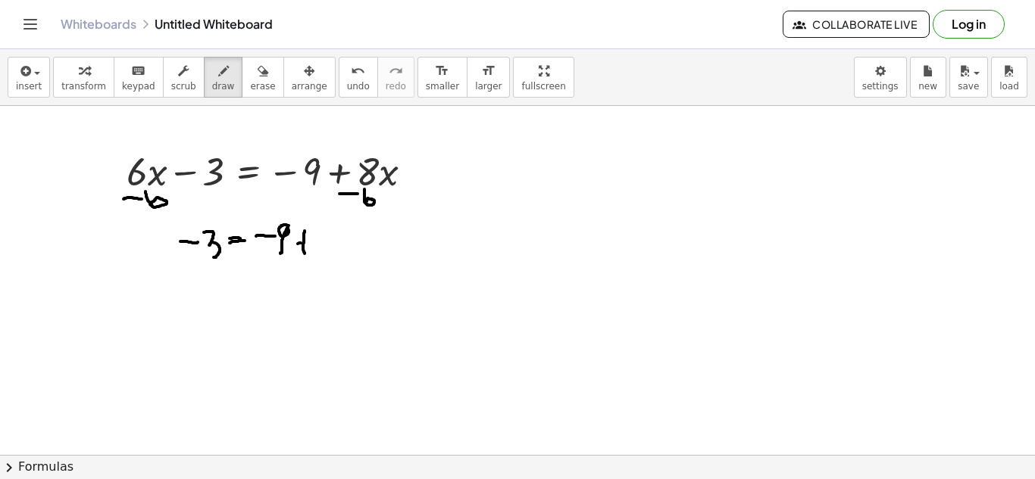
drag, startPoint x: 321, startPoint y: 233, endPoint x: 342, endPoint y: 251, distance: 27.4
drag, startPoint x: 346, startPoint y: 232, endPoint x: 357, endPoint y: 243, distance: 15.5
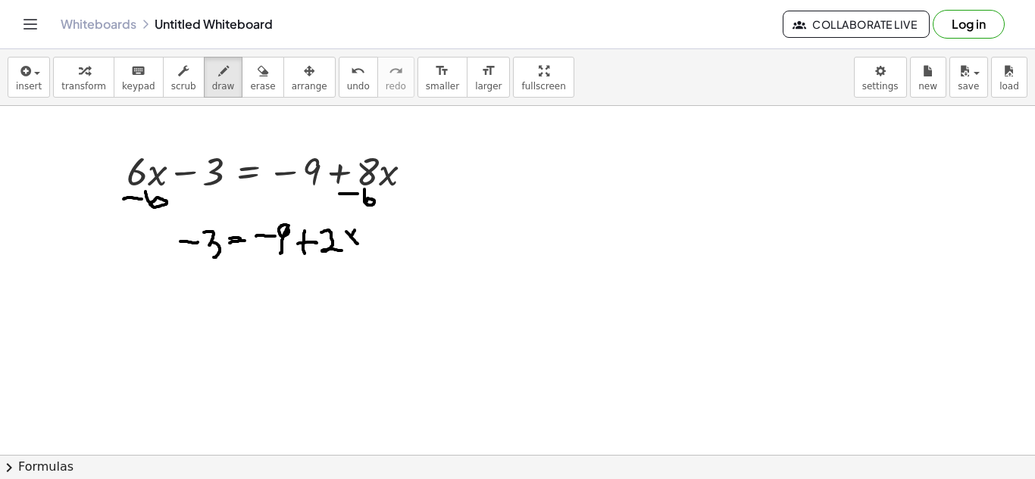
drag, startPoint x: 354, startPoint y: 230, endPoint x: 344, endPoint y: 243, distance: 16.7
drag, startPoint x: 264, startPoint y: 261, endPoint x: 264, endPoint y: 278, distance: 17.4
drag, startPoint x: 261, startPoint y: 274, endPoint x: 274, endPoint y: 271, distance: 14.0
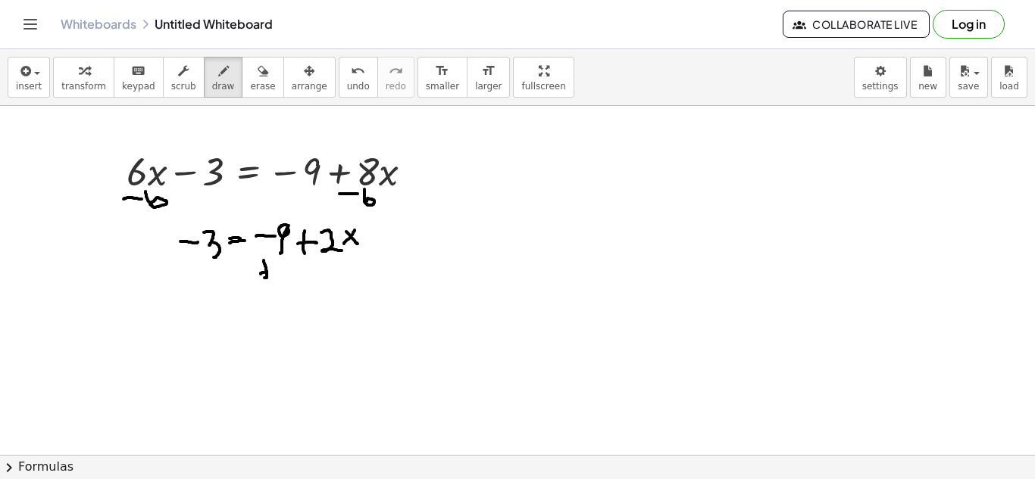
drag, startPoint x: 279, startPoint y: 259, endPoint x: 279, endPoint y: 269, distance: 9.9
drag, startPoint x: 279, startPoint y: 269, endPoint x: 279, endPoint y: 279, distance: 9.8
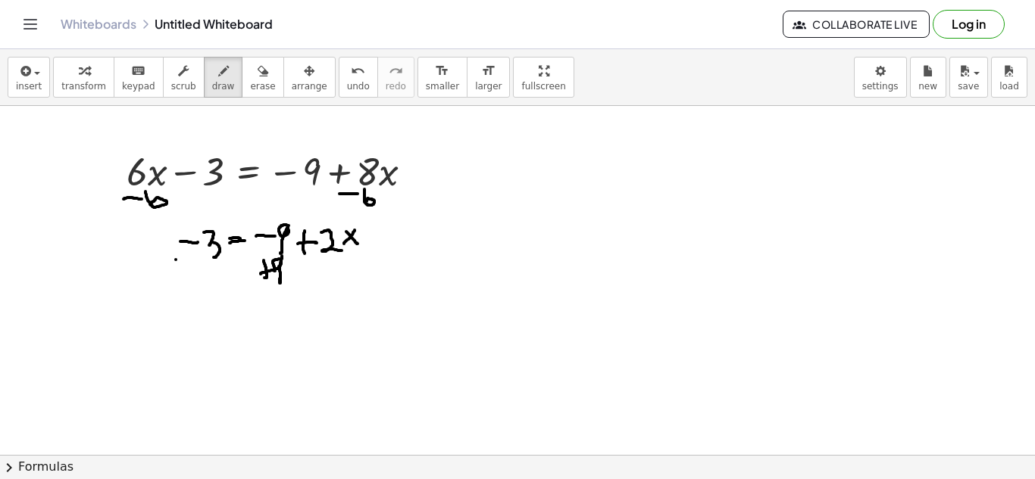
drag, startPoint x: 176, startPoint y: 260, endPoint x: 179, endPoint y: 294, distance: 34.3
drag, startPoint x: 172, startPoint y: 279, endPoint x: 205, endPoint y: 268, distance: 35.2
drag, startPoint x: 212, startPoint y: 261, endPoint x: 211, endPoint y: 287, distance: 25.8
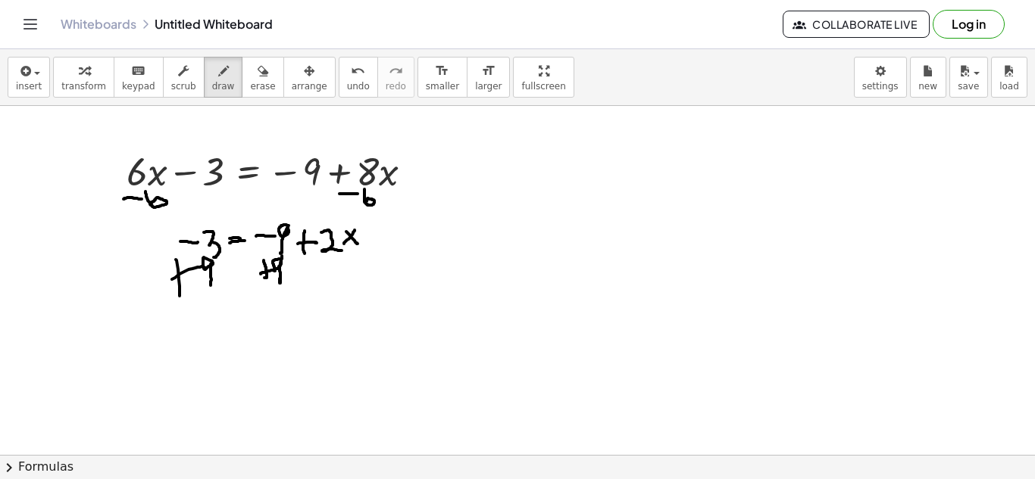
drag, startPoint x: 183, startPoint y: 320, endPoint x: 180, endPoint y: 342, distance: 22.2
drag, startPoint x: 209, startPoint y: 329, endPoint x: 229, endPoint y: 332, distance: 20.6
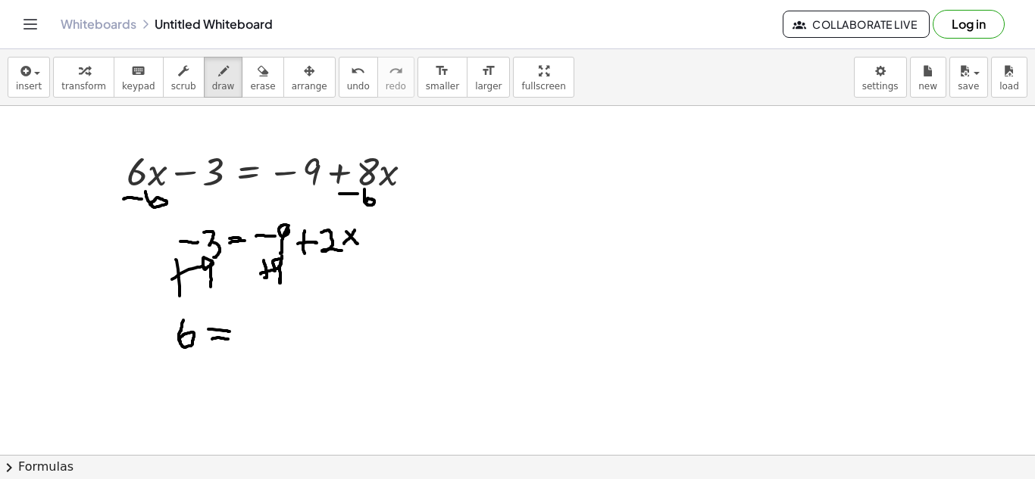
drag, startPoint x: 212, startPoint y: 339, endPoint x: 235, endPoint y: 339, distance: 22.7
drag, startPoint x: 234, startPoint y: 329, endPoint x: 260, endPoint y: 335, distance: 26.3
drag, startPoint x: 266, startPoint y: 320, endPoint x: 275, endPoint y: 333, distance: 15.8
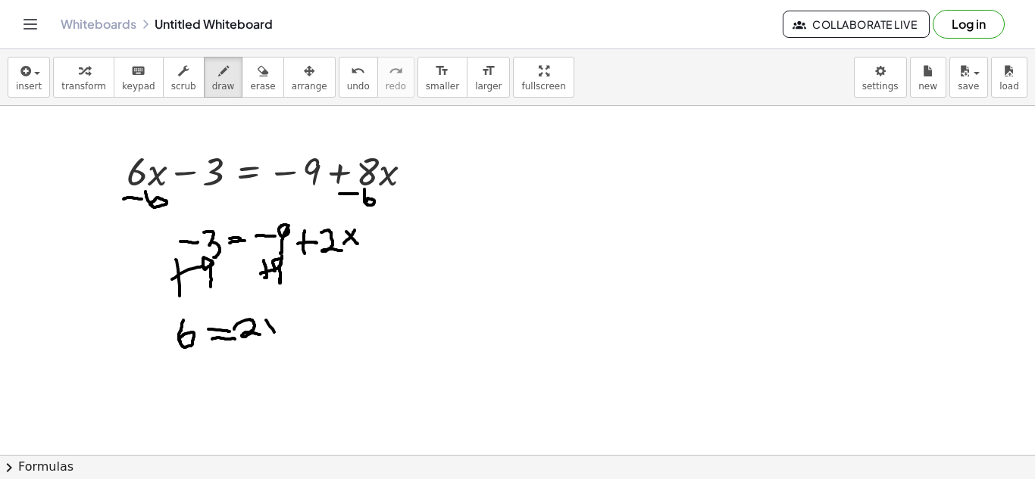
drag, startPoint x: 275, startPoint y: 323, endPoint x: 261, endPoint y: 341, distance: 22.7
drag, startPoint x: 242, startPoint y: 341, endPoint x: 255, endPoint y: 341, distance: 12.9
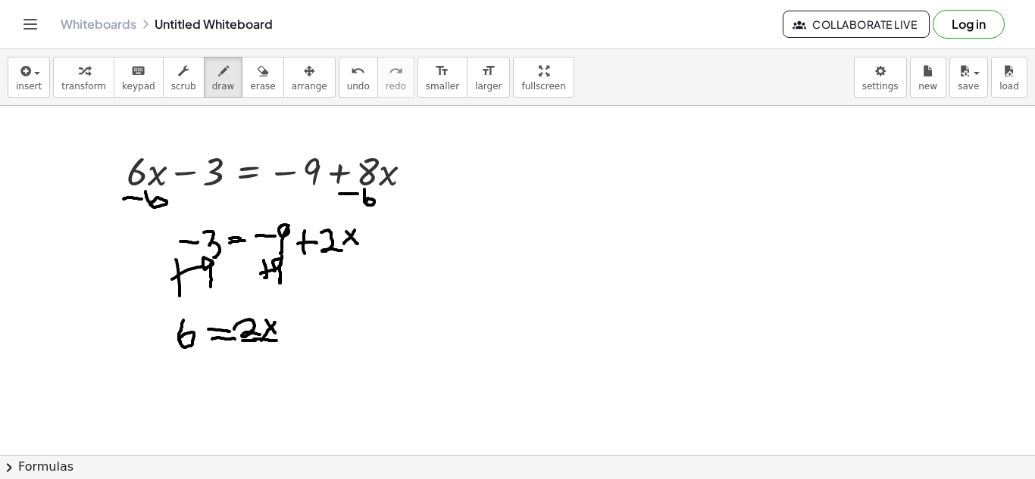
drag, startPoint x: 254, startPoint y: 339, endPoint x: 276, endPoint y: 341, distance: 22.8
drag, startPoint x: 252, startPoint y: 351, endPoint x: 269, endPoint y: 365, distance: 22.0
drag, startPoint x: 173, startPoint y: 348, endPoint x: 201, endPoint y: 351, distance: 28.9
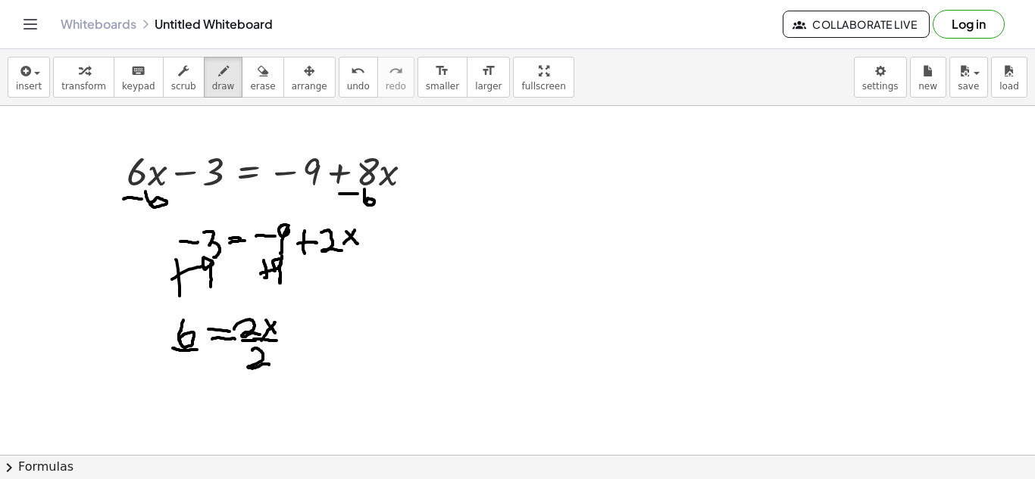
drag, startPoint x: 173, startPoint y: 353, endPoint x: 192, endPoint y: 365, distance: 22.5
drag, startPoint x: 182, startPoint y: 385, endPoint x: 187, endPoint y: 414, distance: 30.0
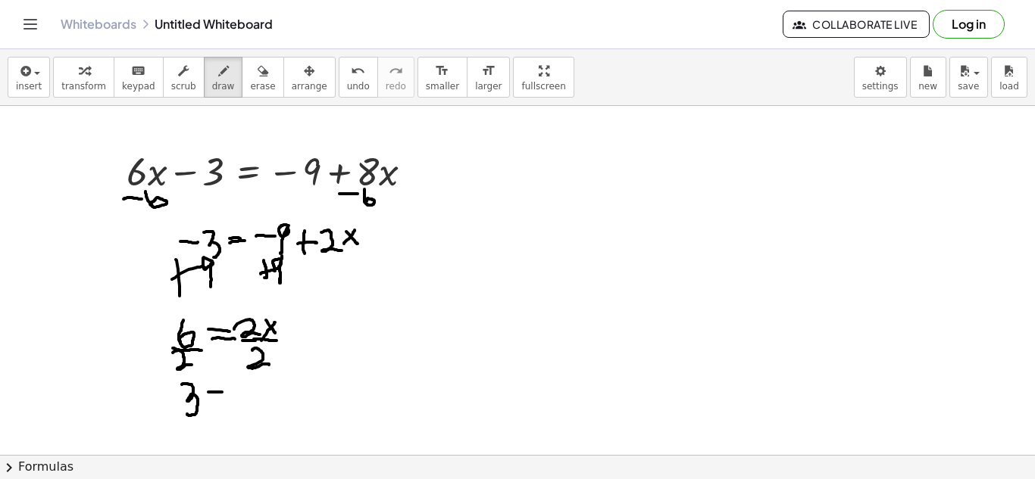
drag
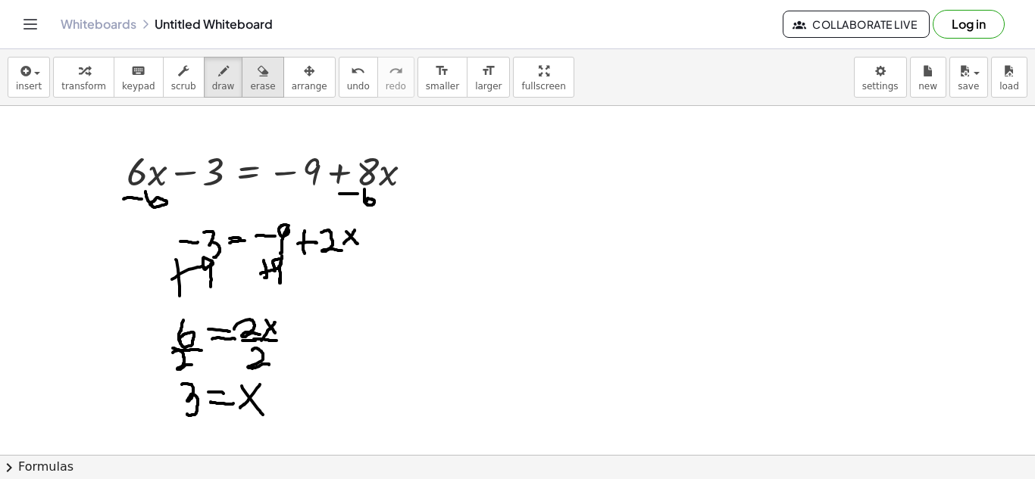
click at [257, 72] on div "button" at bounding box center [262, 70] width 25 height 18
drag, startPoint x: 132, startPoint y: 180, endPoint x: 245, endPoint y: 188, distance: 113.1
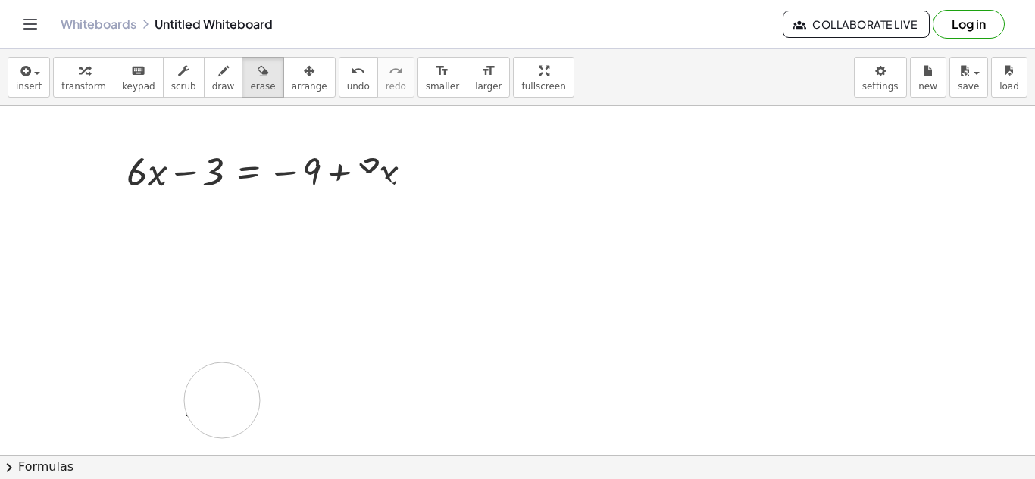
drag, startPoint x: 213, startPoint y: 276, endPoint x: 199, endPoint y: 390, distance: 115.2
click at [10, 74] on button "insert" at bounding box center [29, 77] width 42 height 41
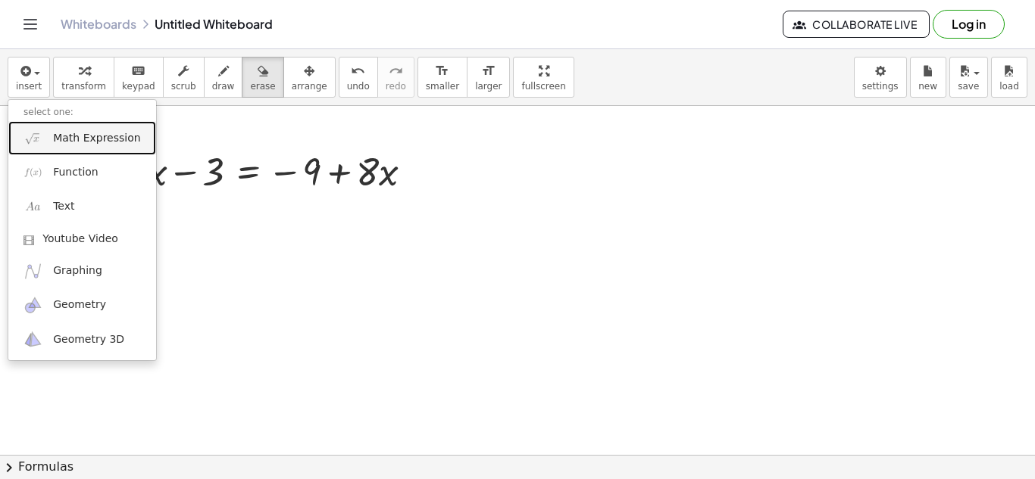
click at [99, 142] on span "Math Expression" at bounding box center [96, 138] width 87 height 15
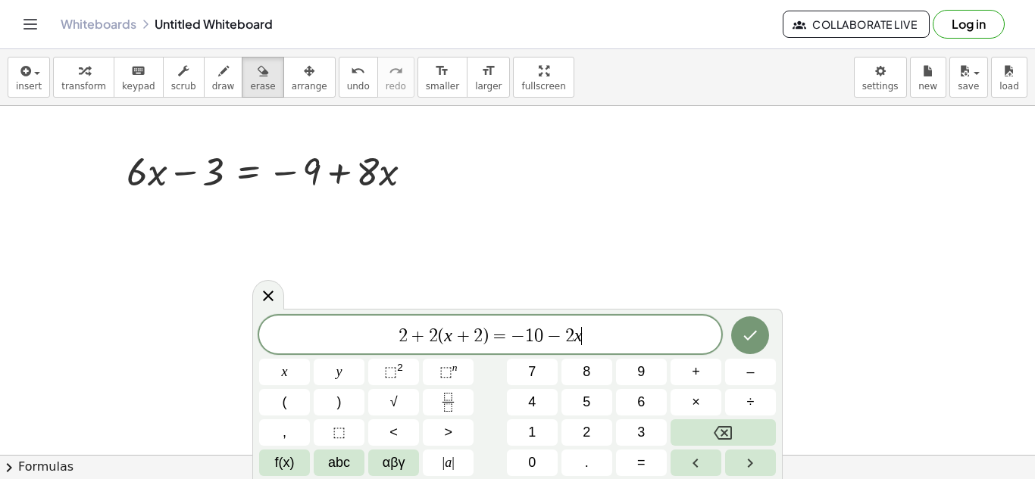
scroll to position [0, 0]
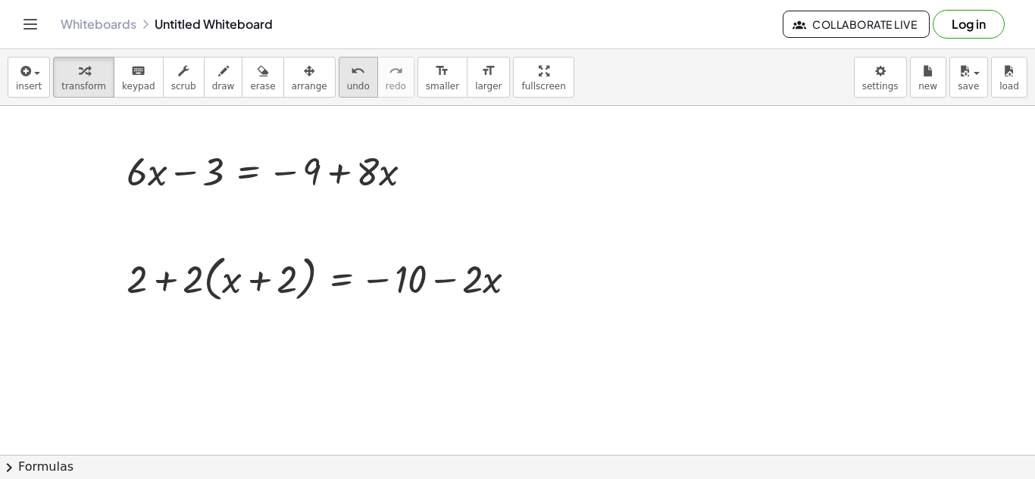
click at [348, 63] on button "undo undo" at bounding box center [358, 77] width 39 height 41
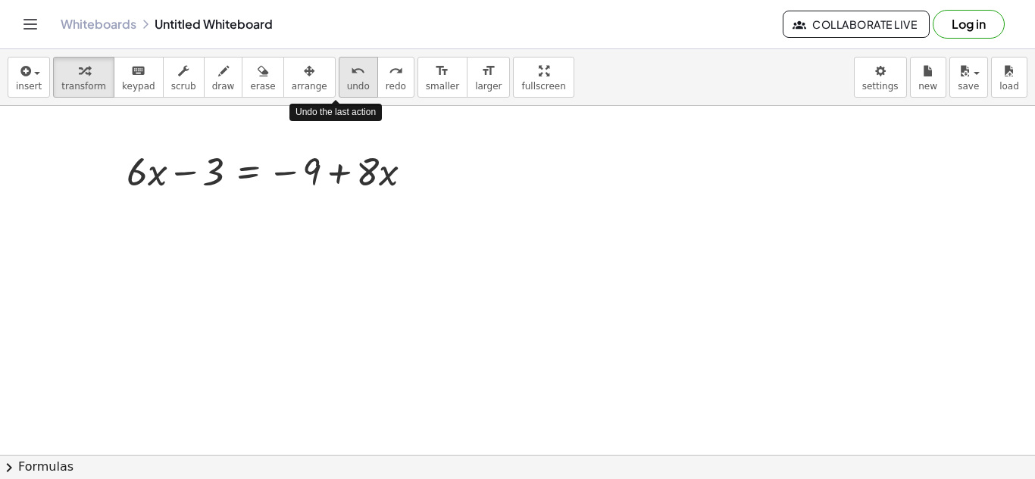
click at [348, 63] on button "undo undo" at bounding box center [358, 77] width 39 height 41
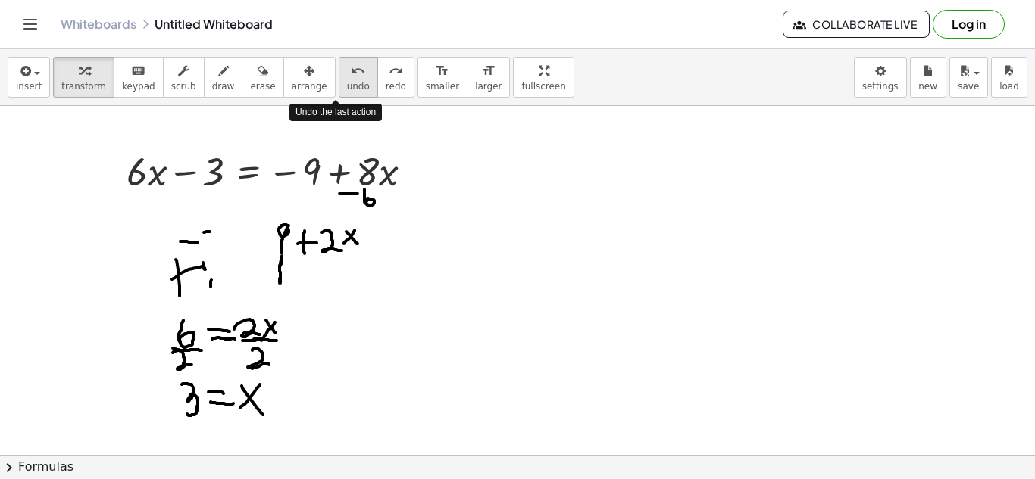
click at [348, 63] on button "undo undo" at bounding box center [358, 77] width 39 height 41
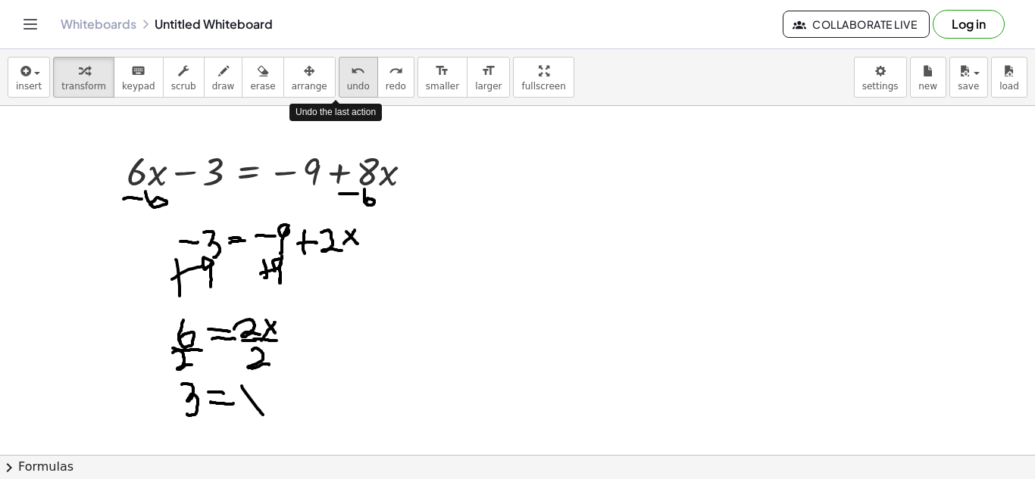
click at [348, 63] on button "undo undo" at bounding box center [358, 77] width 39 height 41
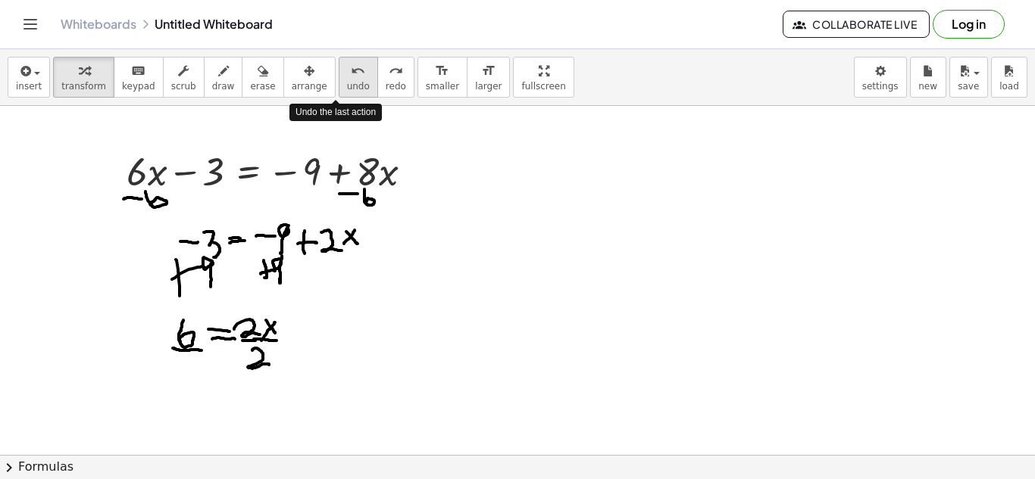
click at [348, 63] on button "undo undo" at bounding box center [358, 77] width 39 height 41
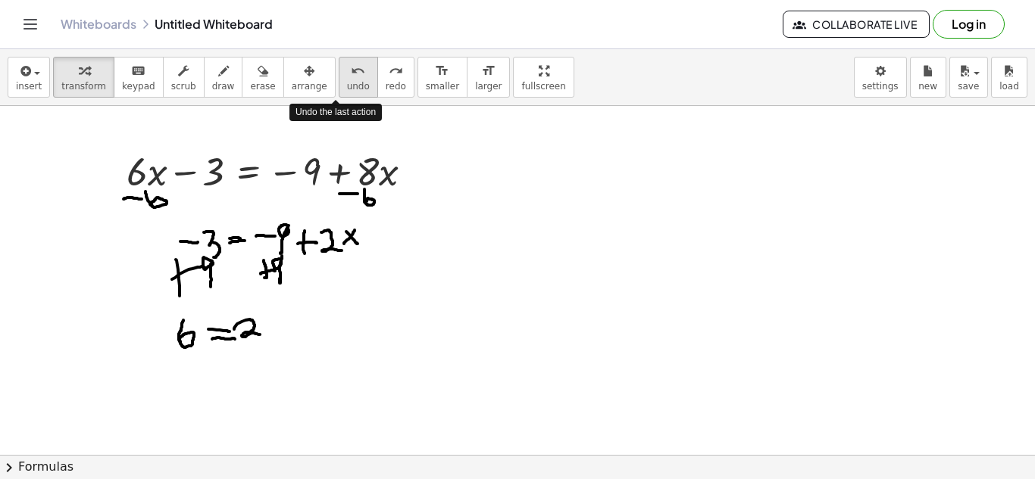
click at [348, 63] on button "undo undo" at bounding box center [358, 77] width 39 height 41
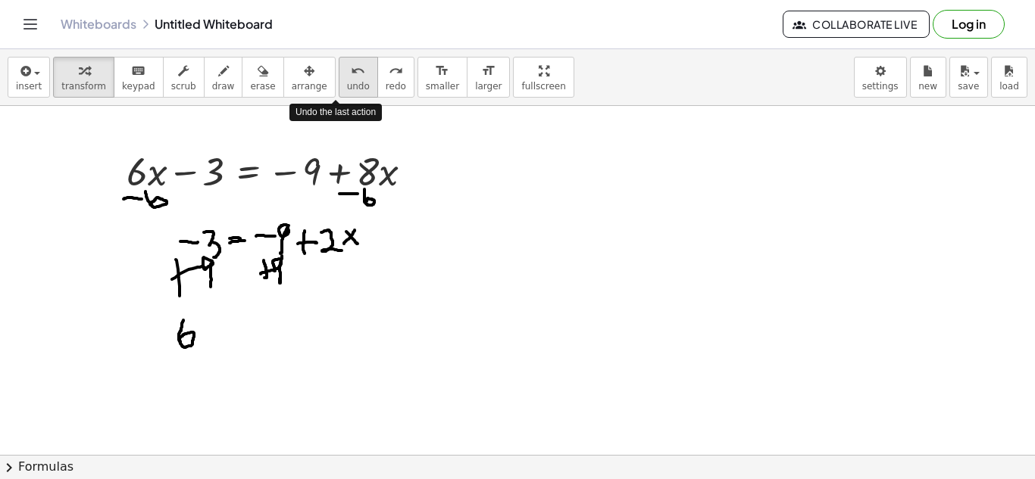
click at [348, 63] on button "undo undo" at bounding box center [358, 77] width 39 height 41
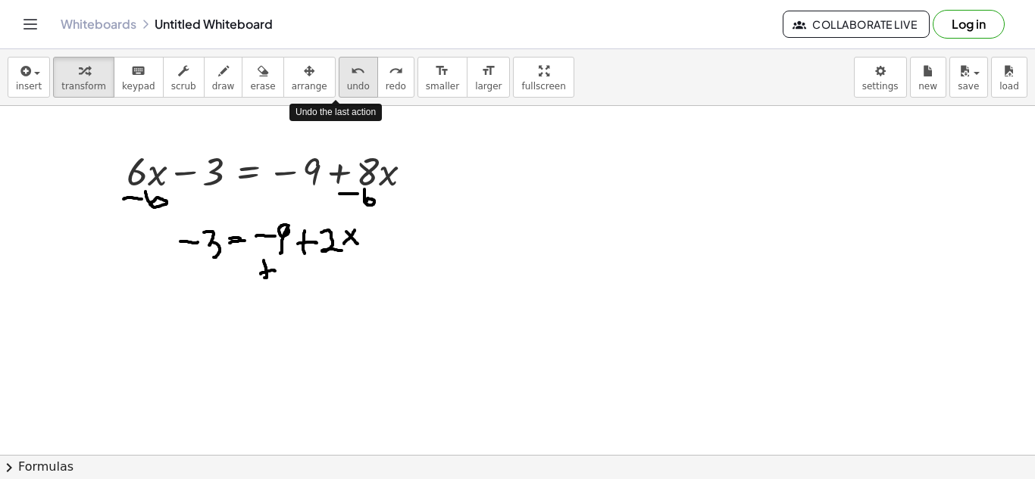
click at [348, 63] on button "undo undo" at bounding box center [358, 77] width 39 height 41
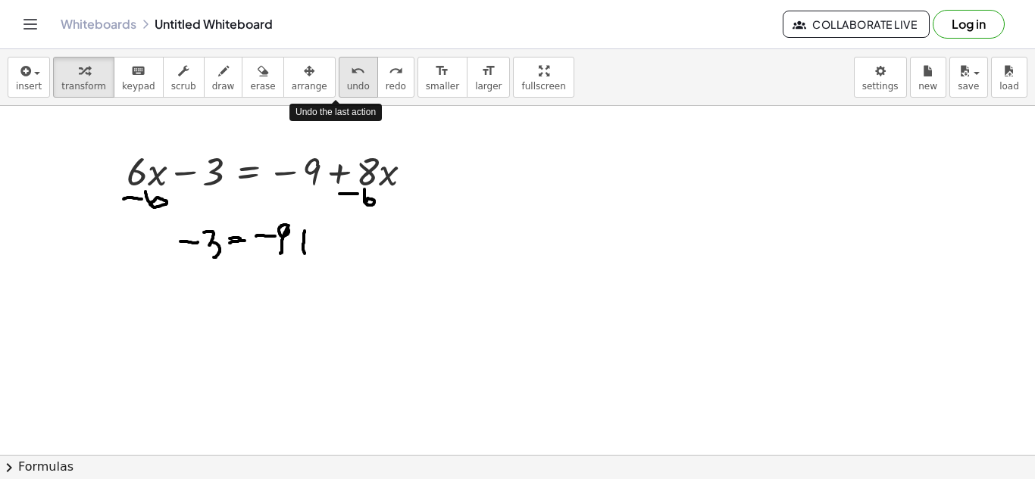
click at [348, 63] on button "undo undo" at bounding box center [358, 77] width 39 height 41
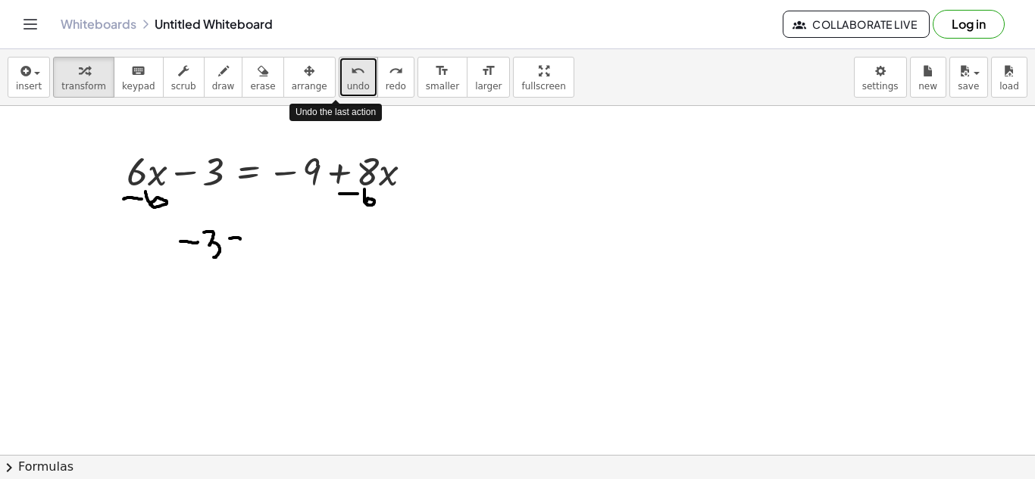
click at [348, 63] on button "undo undo" at bounding box center [358, 77] width 39 height 41
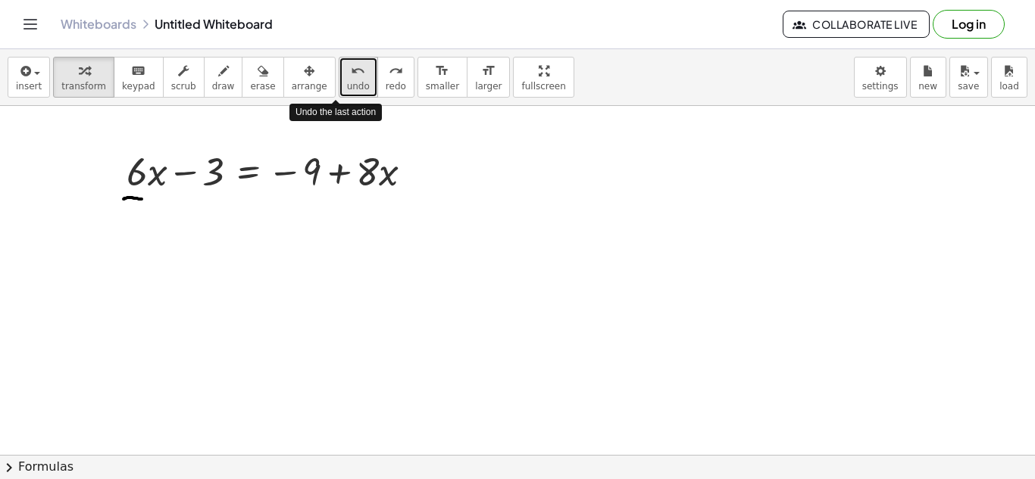
click at [348, 63] on button "undo undo" at bounding box center [358, 77] width 39 height 41
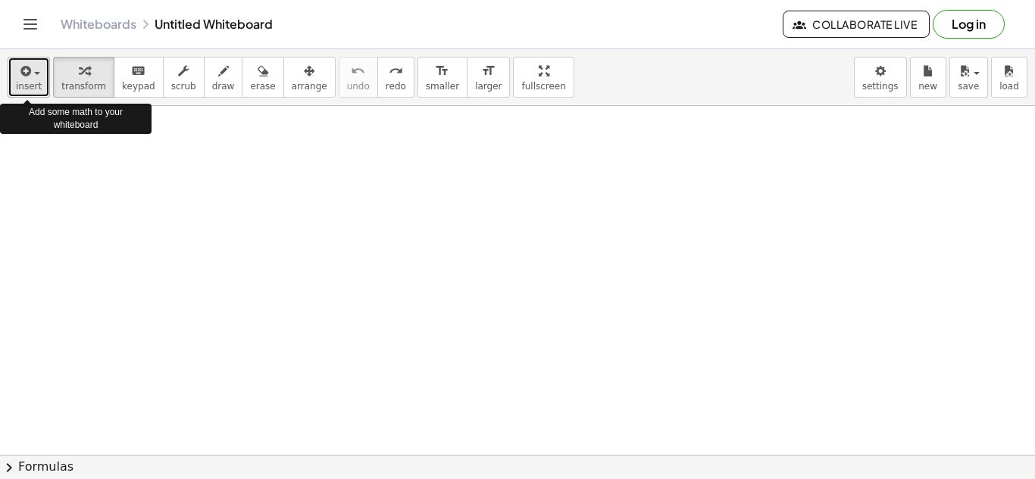
click at [39, 74] on button "insert" at bounding box center [29, 77] width 42 height 41
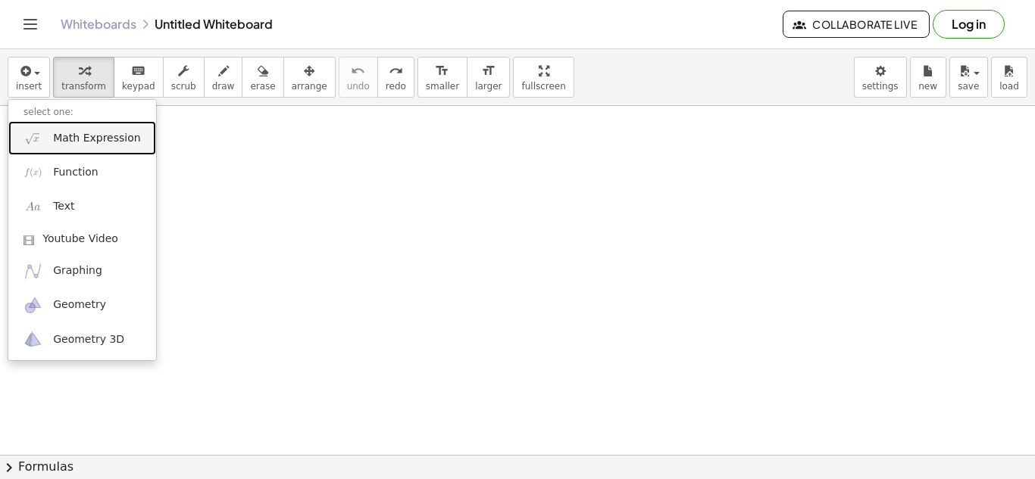
click at [75, 135] on span "Math Expression" at bounding box center [96, 138] width 87 height 15
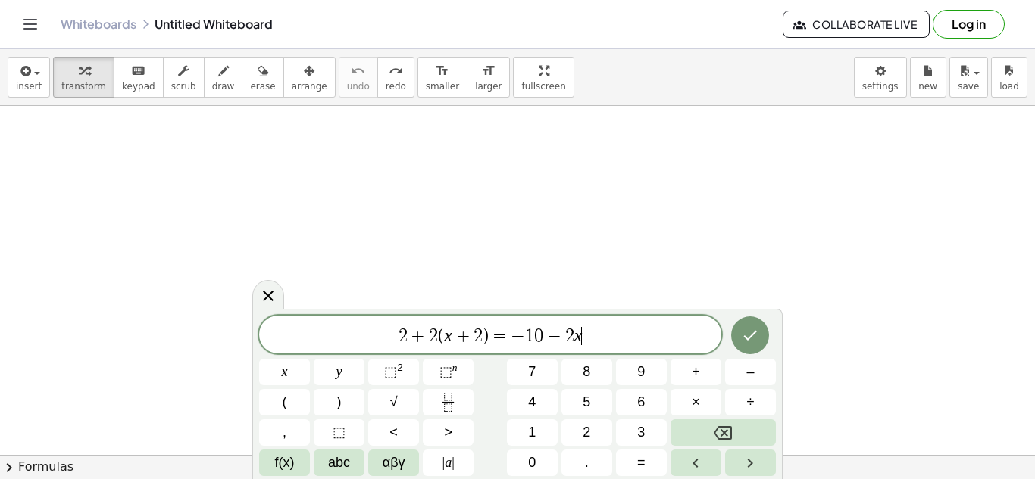
scroll to position [5, 0]
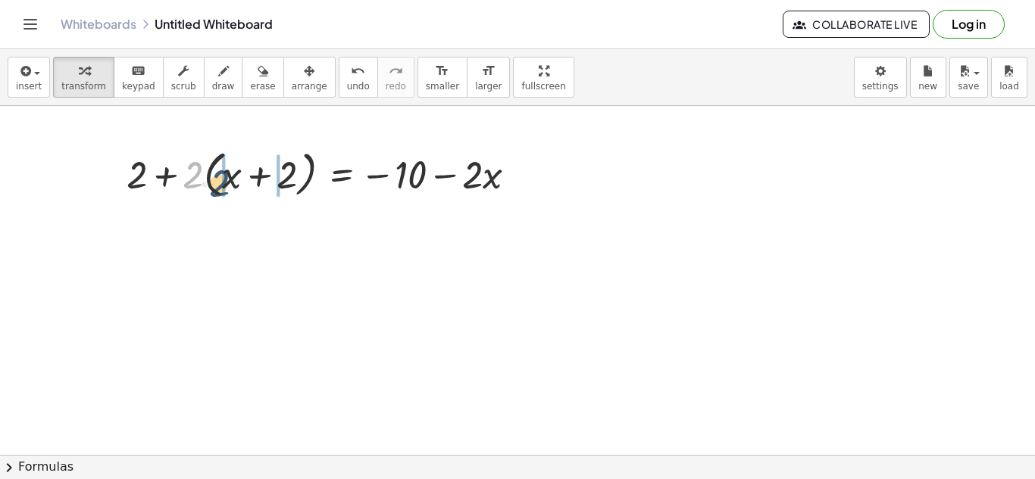
drag, startPoint x: 198, startPoint y: 176, endPoint x: 247, endPoint y: 186, distance: 50.4
click at [247, 186] on div at bounding box center [327, 174] width 417 height 58
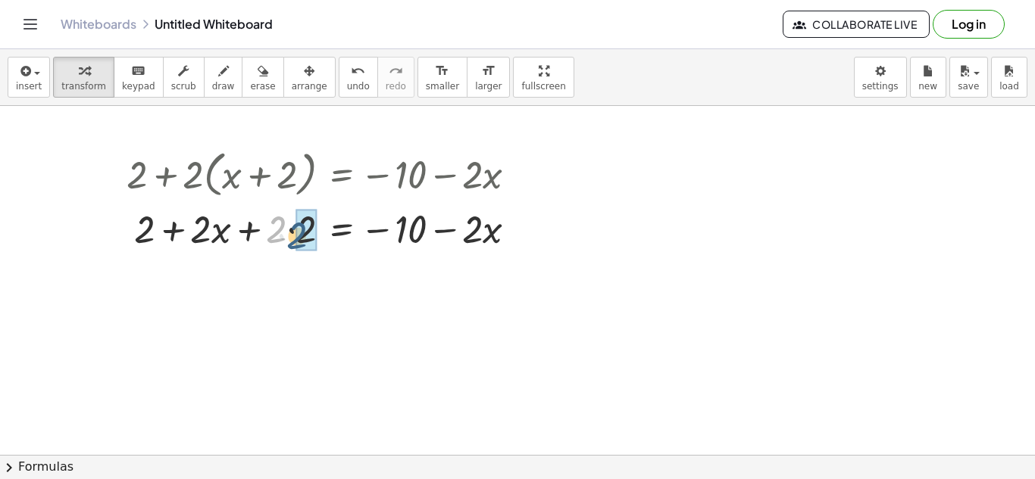
drag, startPoint x: 277, startPoint y: 230, endPoint x: 299, endPoint y: 237, distance: 23.0
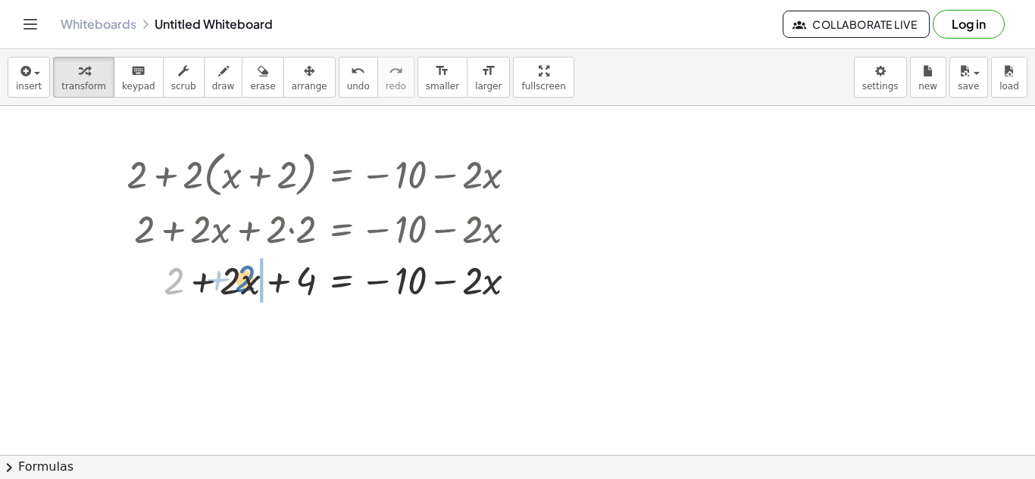
drag, startPoint x: 178, startPoint y: 282, endPoint x: 261, endPoint y: 277, distance: 82.7
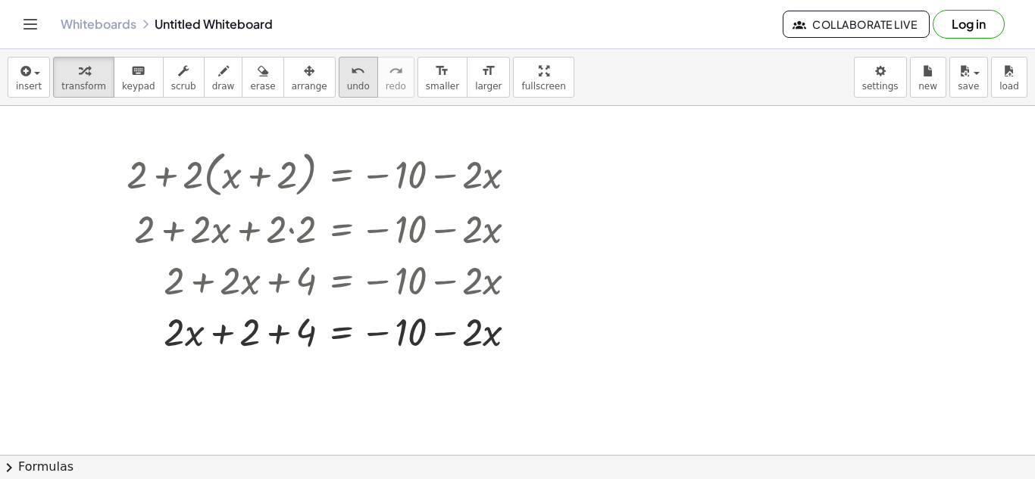
click at [339, 70] on button "undo undo" at bounding box center [358, 77] width 39 height 41
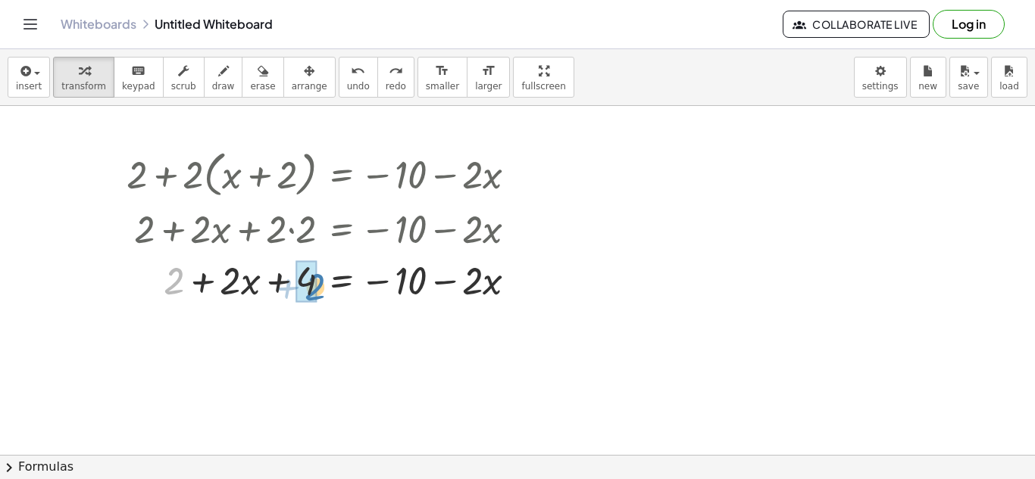
drag, startPoint x: 171, startPoint y: 282, endPoint x: 311, endPoint y: 286, distance: 139.4
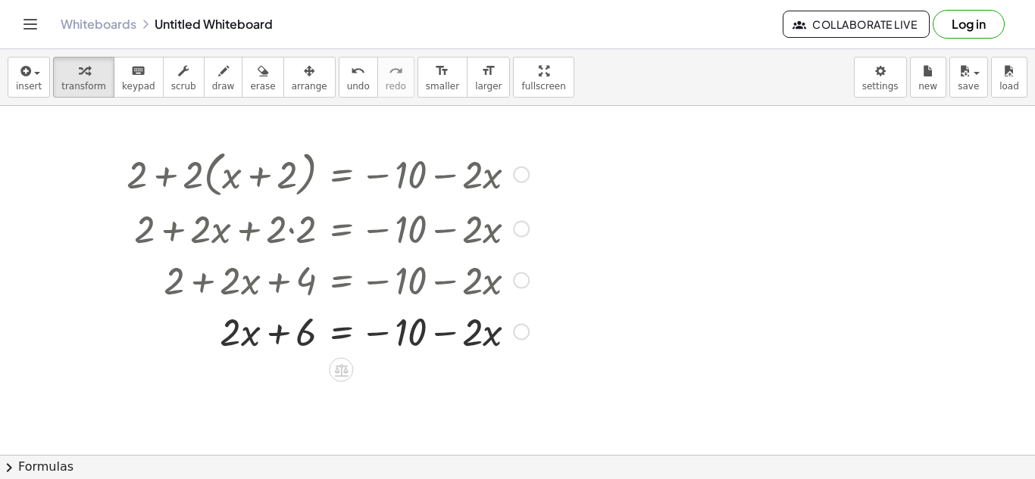
click at [292, 333] on div at bounding box center [327, 330] width 417 height 51
click at [426, 332] on div at bounding box center [327, 330] width 417 height 51
click at [438, 330] on div at bounding box center [327, 330] width 417 height 51
drag, startPoint x: 481, startPoint y: 336, endPoint x: 254, endPoint y: 339, distance: 227.2
click at [254, 339] on div at bounding box center [327, 330] width 417 height 51
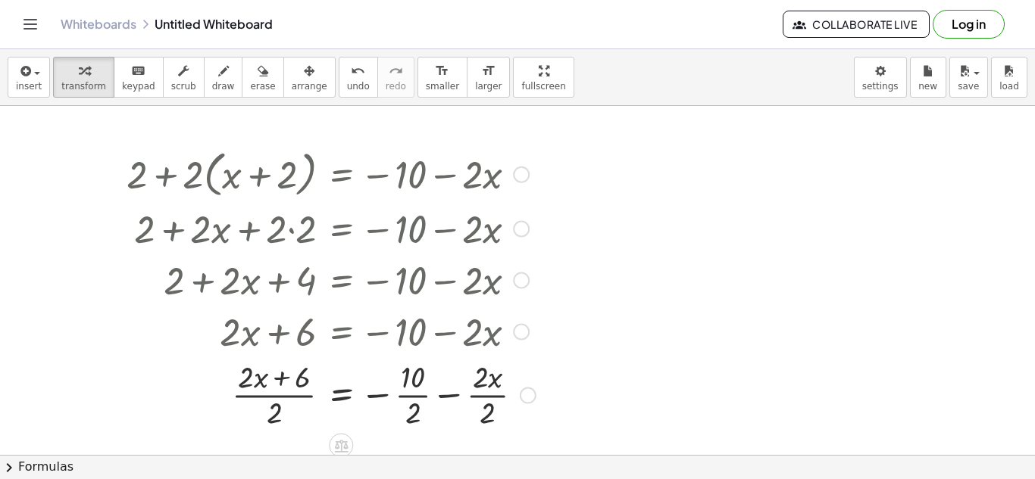
click at [264, 385] on div at bounding box center [331, 394] width 424 height 76
click at [247, 381] on div at bounding box center [331, 394] width 424 height 76
click at [254, 383] on div at bounding box center [331, 394] width 424 height 76
click at [270, 381] on div at bounding box center [331, 394] width 424 height 76
click at [281, 381] on div at bounding box center [331, 394] width 424 height 76
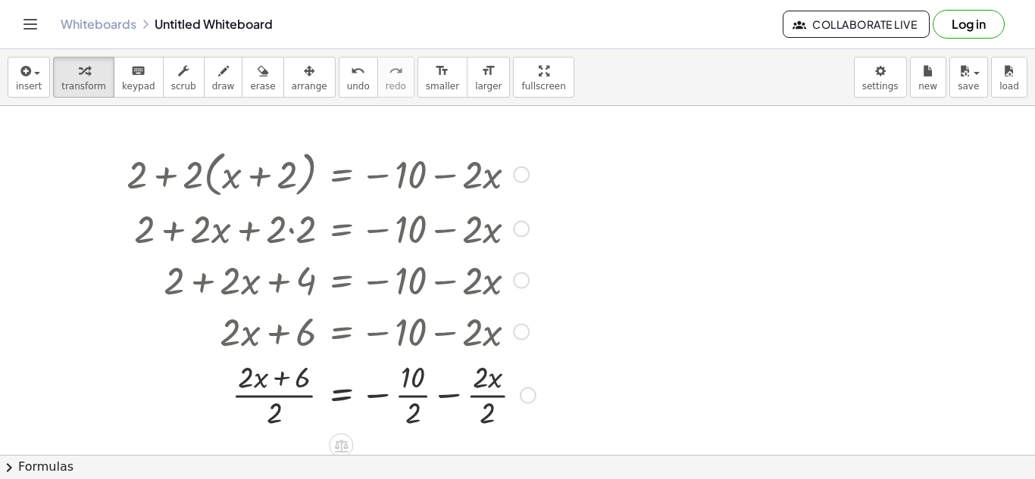
click at [406, 372] on div at bounding box center [331, 394] width 424 height 76
click at [420, 393] on div at bounding box center [331, 394] width 424 height 76
click at [463, 398] on div at bounding box center [327, 394] width 417 height 76
click at [285, 400] on div at bounding box center [327, 394] width 417 height 76
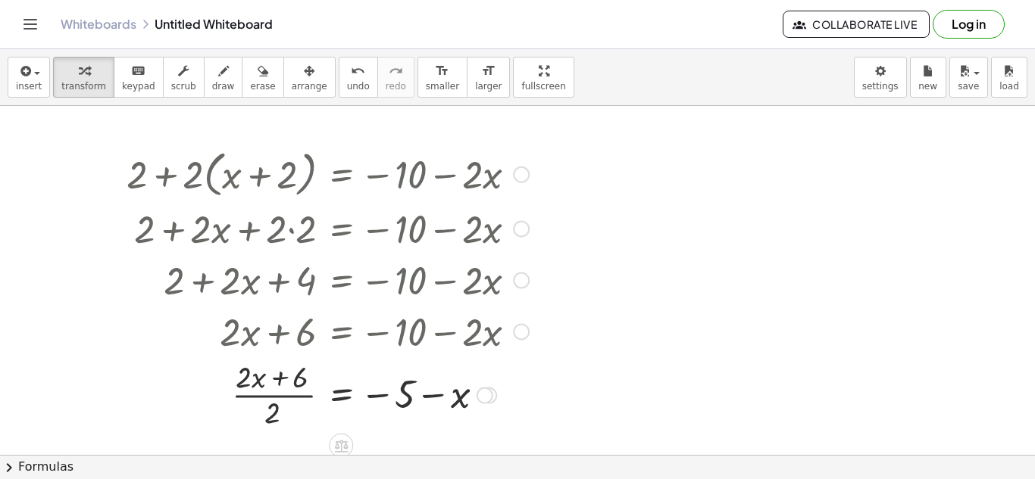
click at [284, 398] on div at bounding box center [327, 394] width 417 height 76
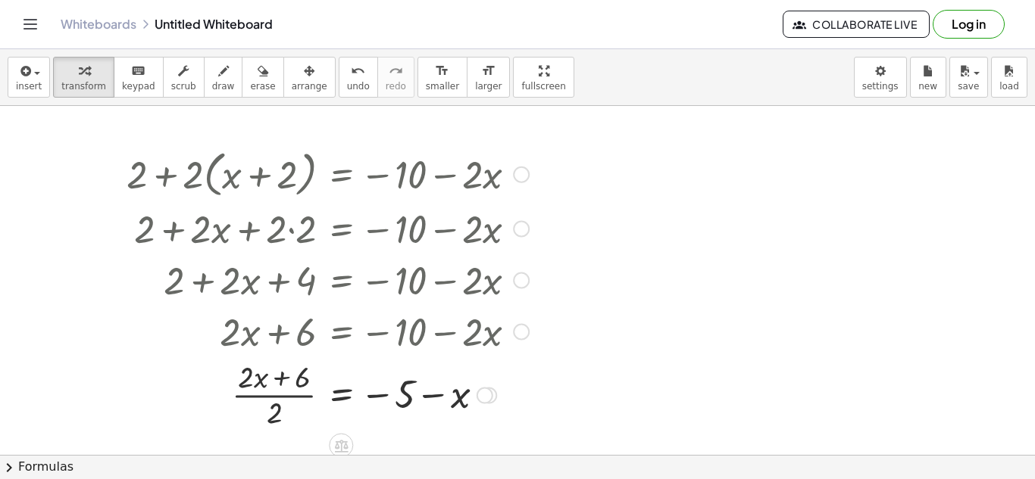
click at [284, 398] on div at bounding box center [327, 394] width 417 height 76
drag, startPoint x: 402, startPoint y: 401, endPoint x: 275, endPoint y: 390, distance: 127.7
click at [275, 390] on div at bounding box center [327, 394] width 417 height 76
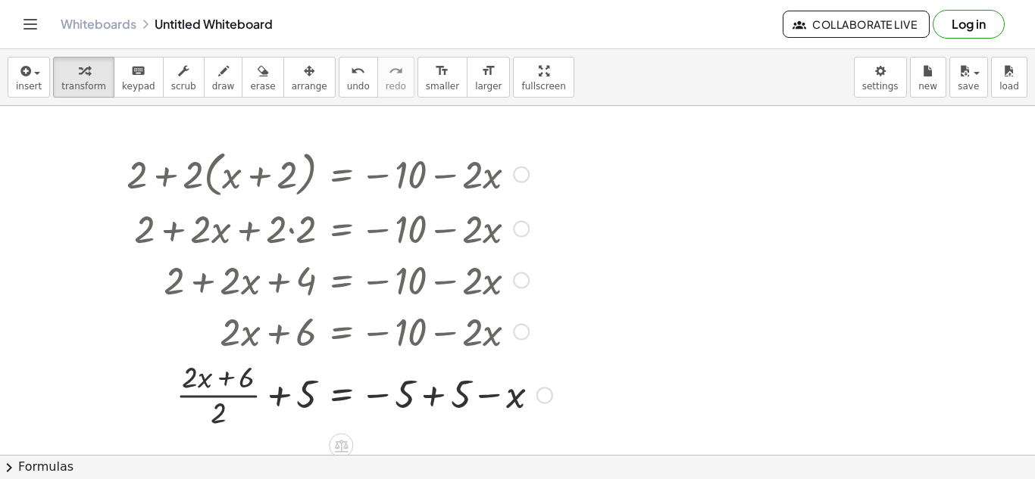
click at [273, 397] on div at bounding box center [339, 394] width 441 height 76
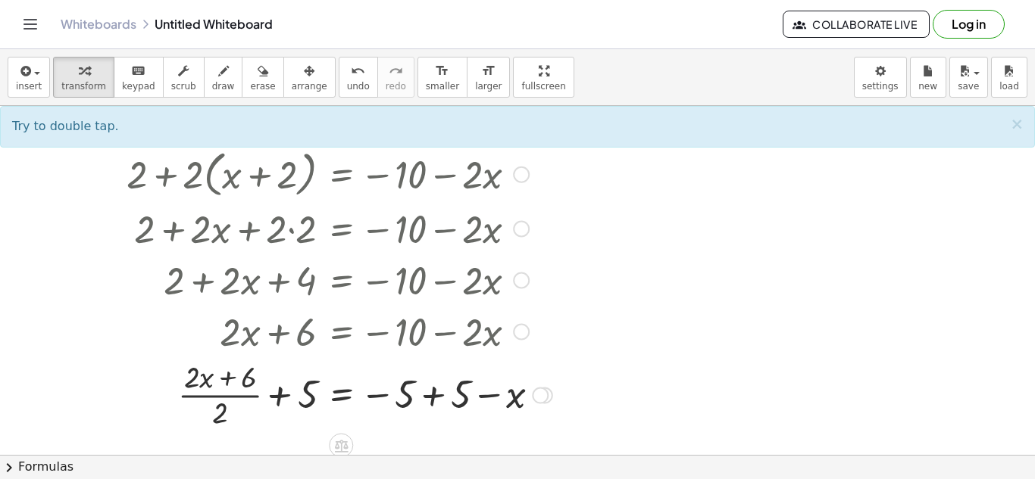
click at [245, 399] on div at bounding box center [339, 394] width 441 height 76
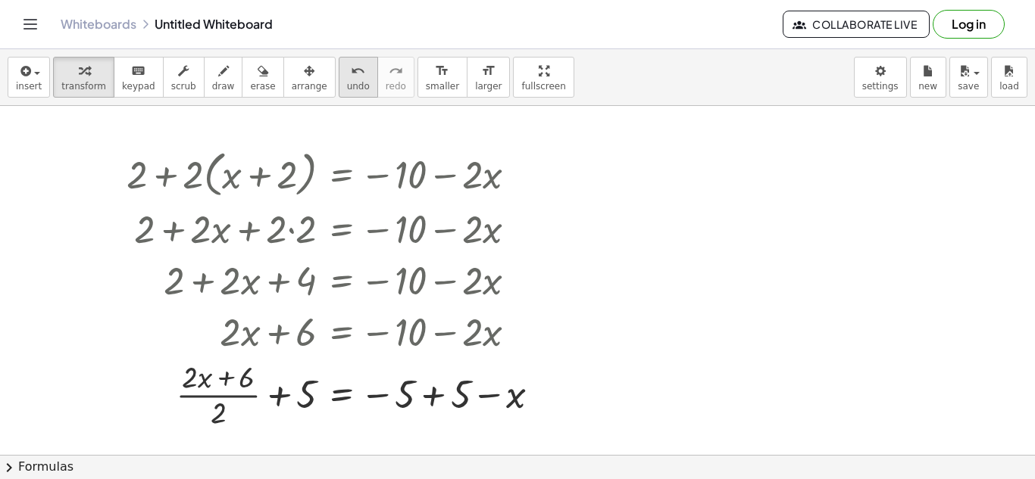
click at [339, 79] on button "undo undo" at bounding box center [358, 77] width 39 height 41
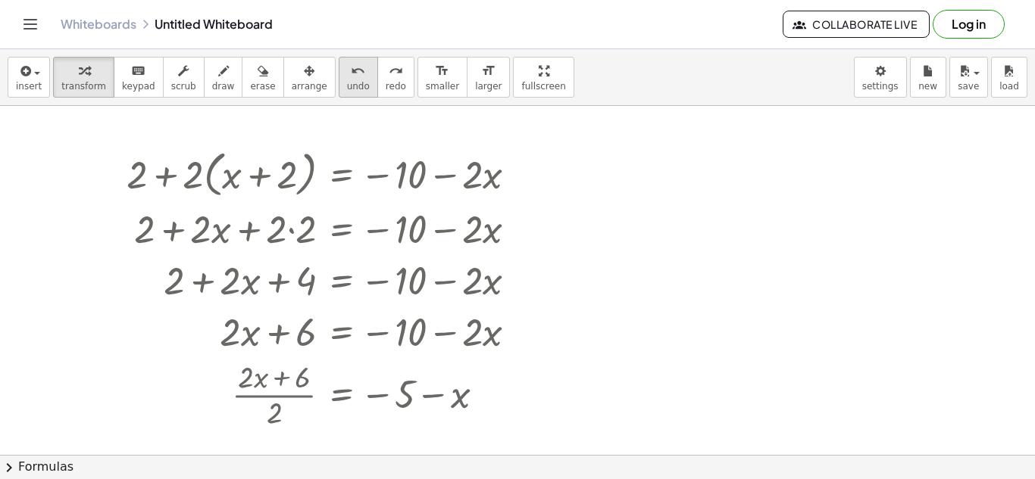
click at [339, 79] on button "undo undo" at bounding box center [358, 77] width 39 height 41
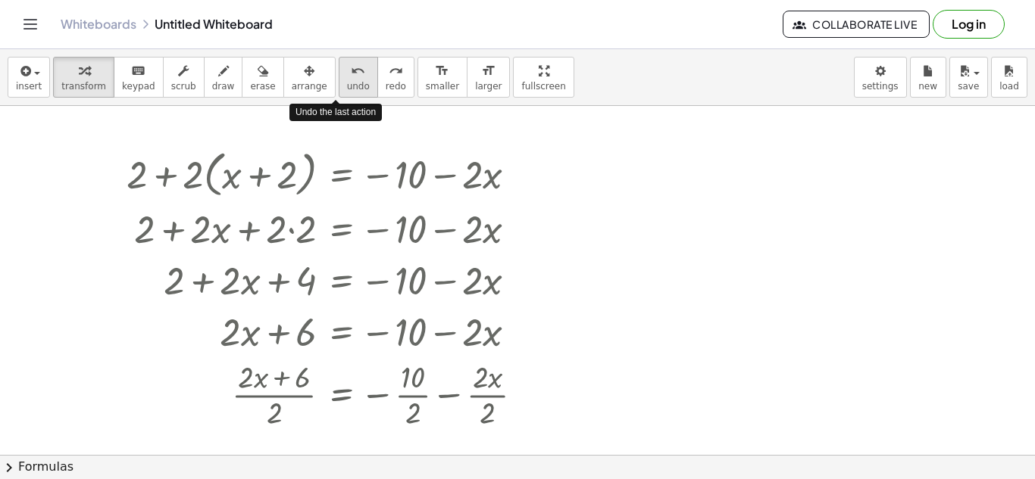
click at [339, 79] on button "undo undo" at bounding box center [358, 77] width 39 height 41
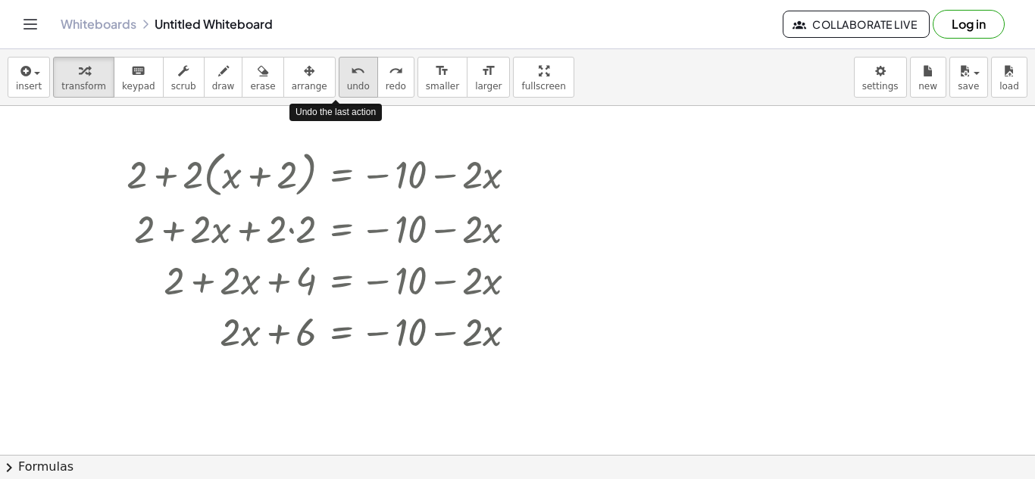
click at [339, 79] on button "undo undo" at bounding box center [358, 77] width 39 height 41
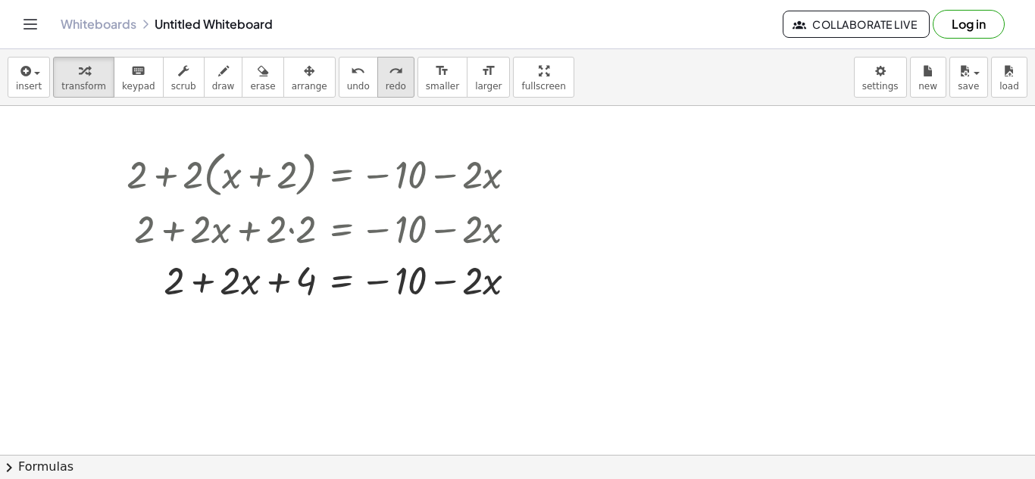
click at [385, 84] on span "redo" at bounding box center [395, 86] width 20 height 11
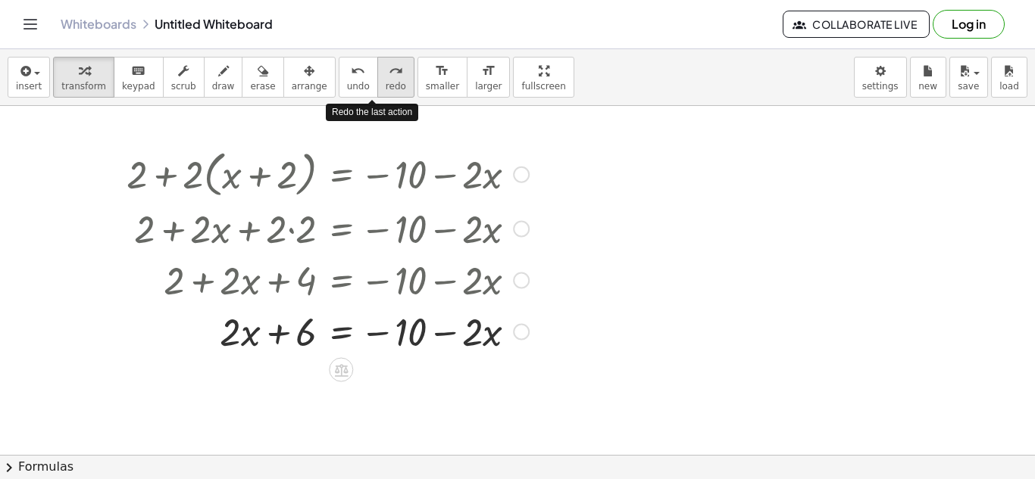
click at [385, 84] on span "redo" at bounding box center [395, 86] width 20 height 11
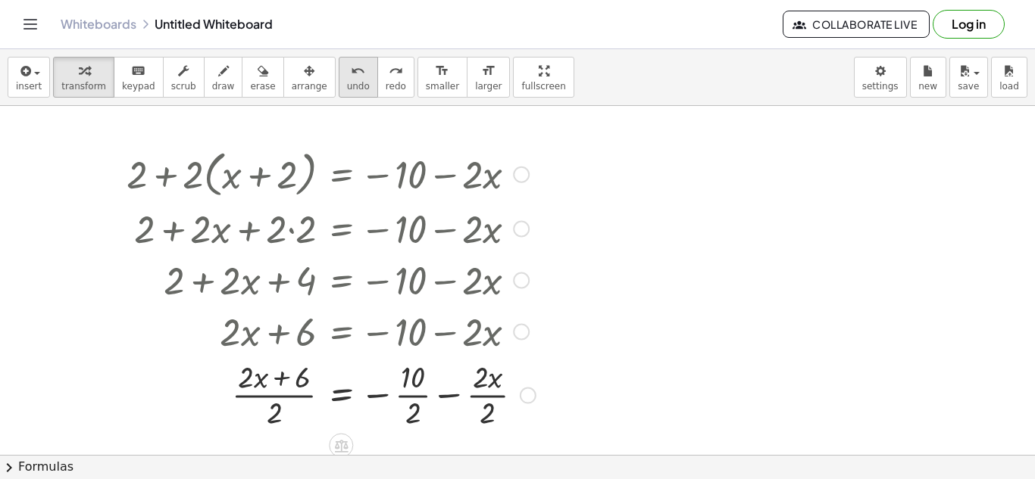
click at [347, 81] on span "undo" at bounding box center [358, 86] width 23 height 11
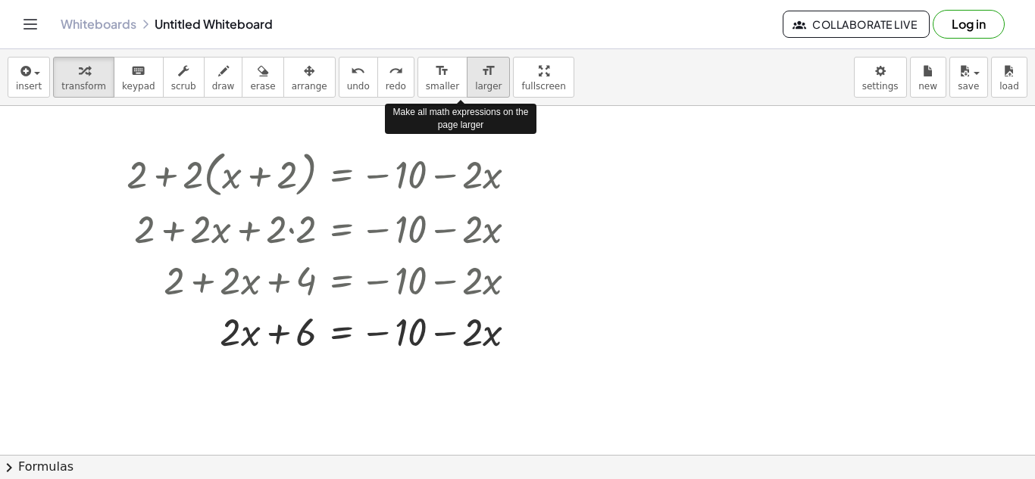
click at [475, 81] on span "larger" at bounding box center [488, 86] width 27 height 11
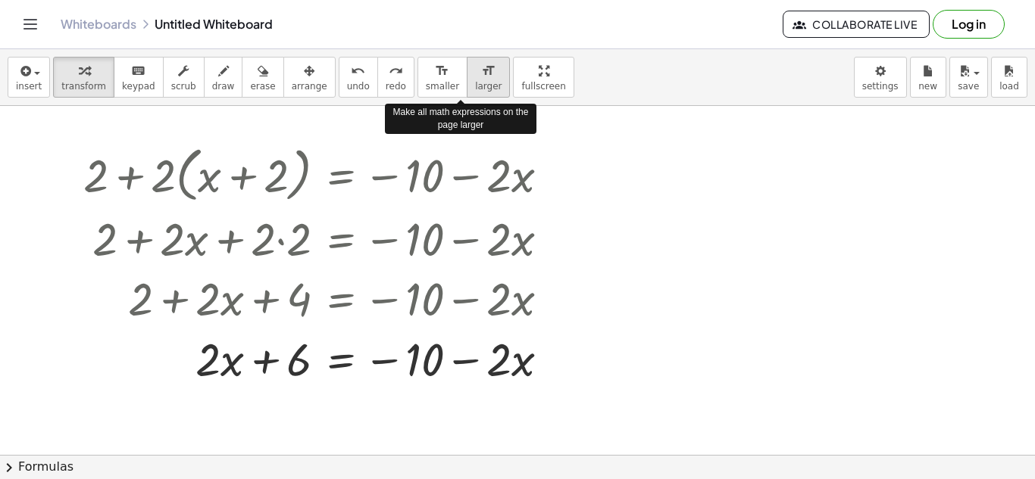
click at [475, 81] on span "larger" at bounding box center [488, 86] width 27 height 11
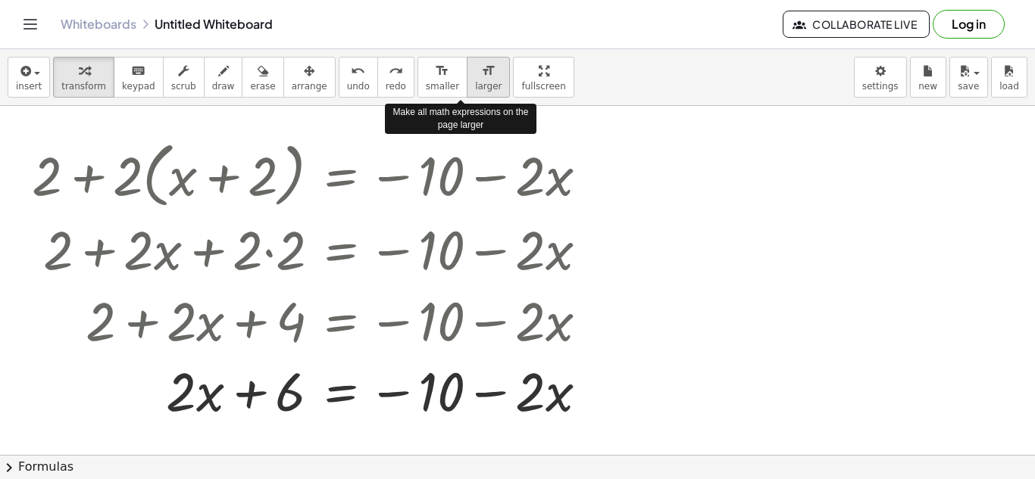
click at [475, 81] on span "larger" at bounding box center [488, 86] width 27 height 11
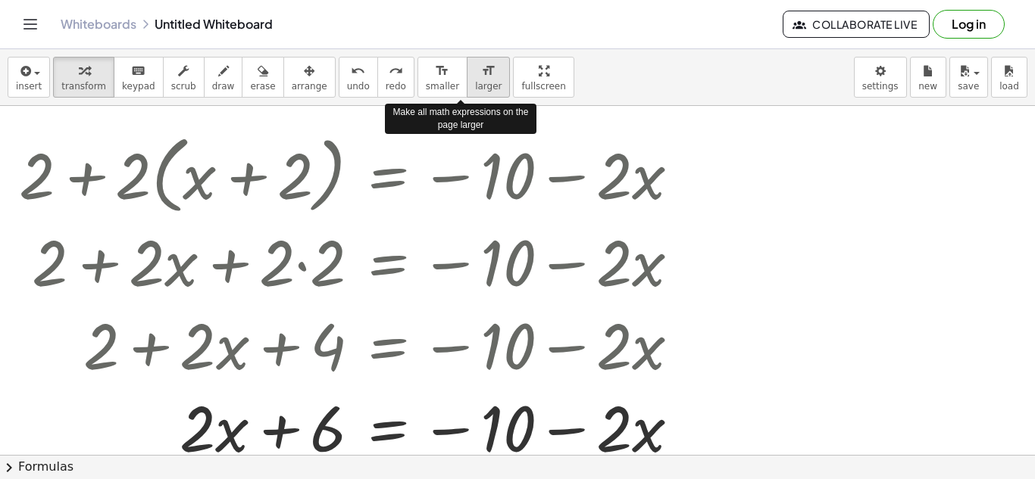
click at [475, 81] on span "larger" at bounding box center [488, 86] width 27 height 11
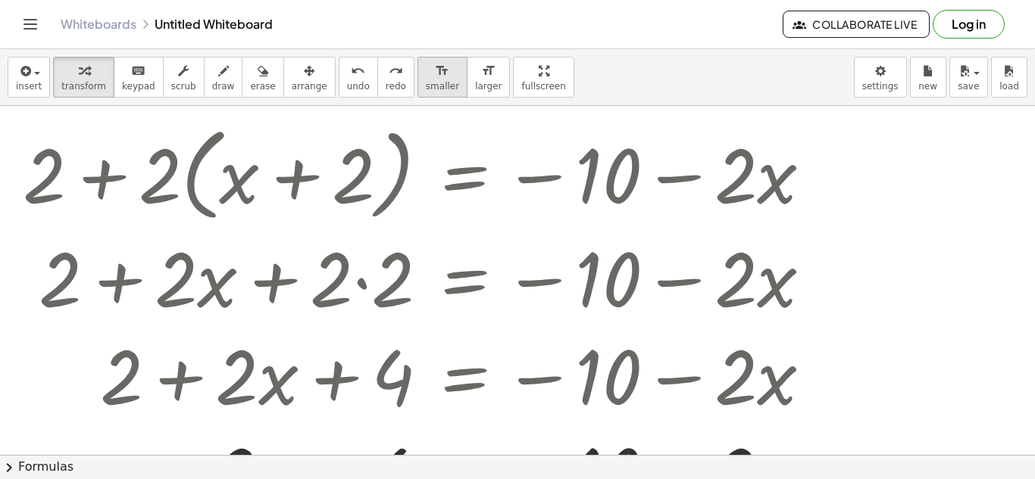
click at [426, 74] on div "format_size" at bounding box center [442, 70] width 33 height 18
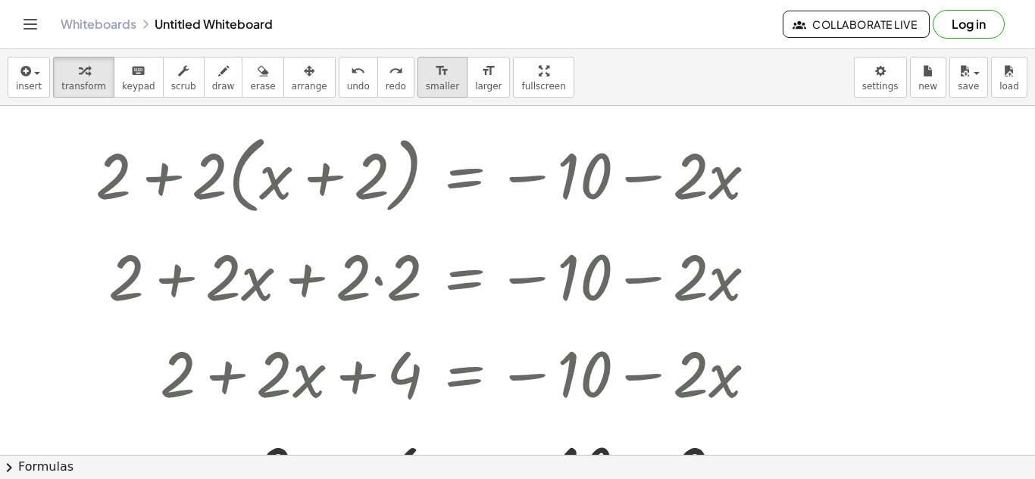
click at [426, 74] on div "format_size" at bounding box center [442, 70] width 33 height 18
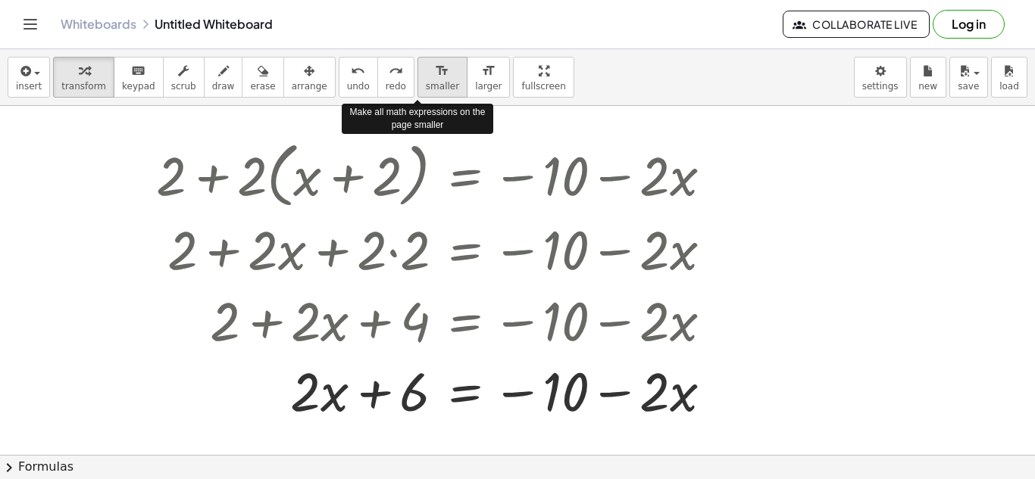
click at [426, 74] on div "format_size" at bounding box center [442, 70] width 33 height 18
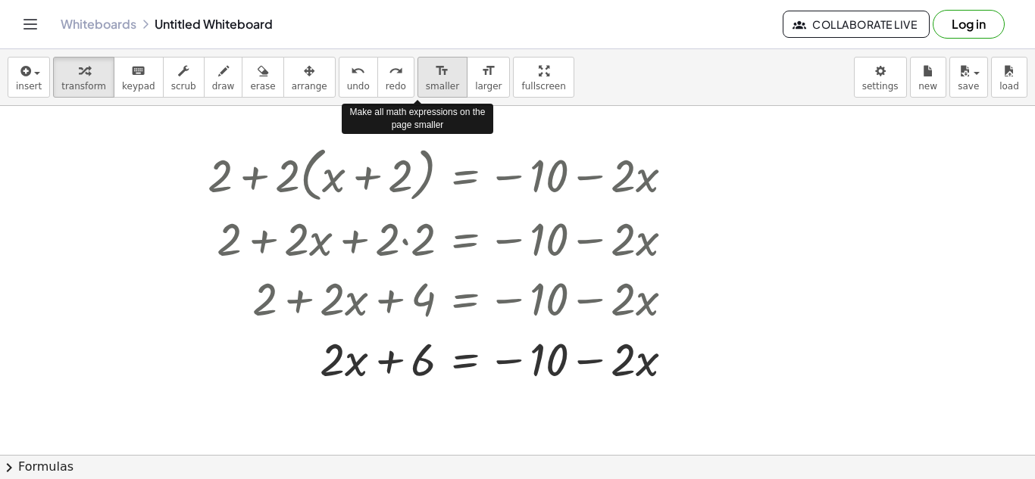
click at [426, 74] on div "format_size" at bounding box center [442, 70] width 33 height 18
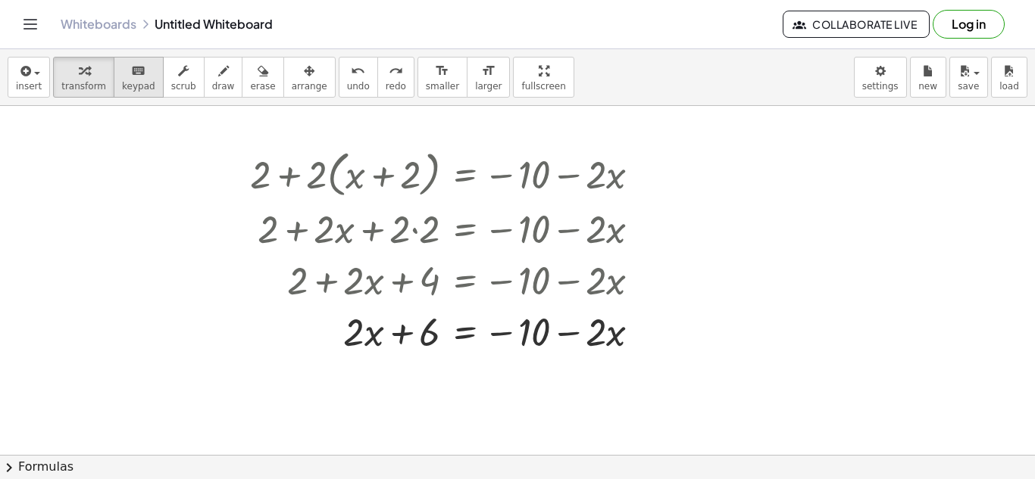
click at [127, 81] on span "keypad" at bounding box center [138, 86] width 33 height 11
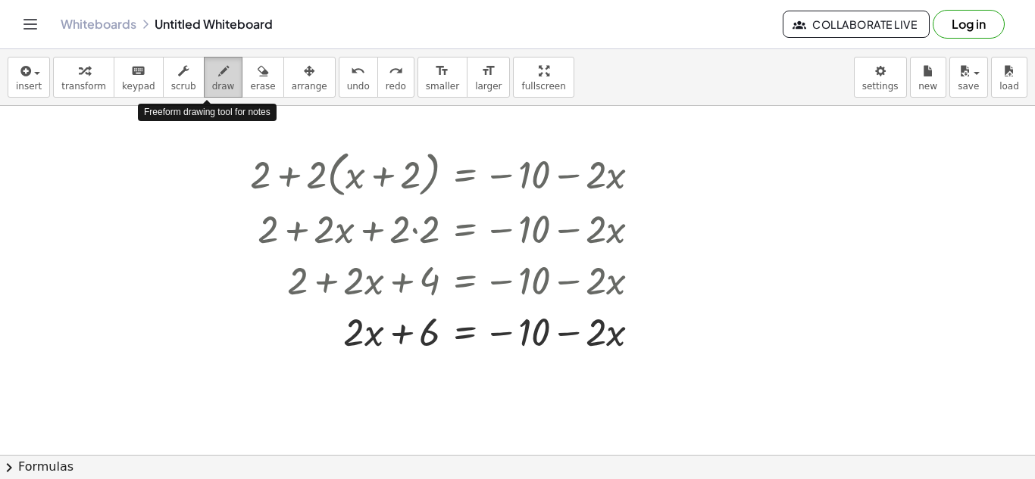
click at [204, 83] on button "draw" at bounding box center [223, 77] width 39 height 41
drag, startPoint x: 560, startPoint y: 339, endPoint x: 561, endPoint y: 363, distance: 24.2
drag, startPoint x: 556, startPoint y: 356, endPoint x: 577, endPoint y: 356, distance: 21.2
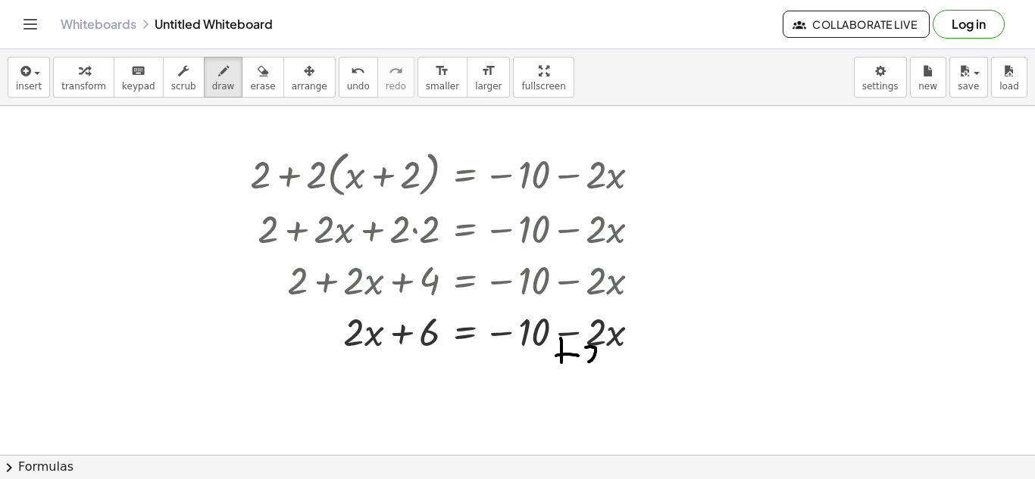
drag, startPoint x: 585, startPoint y: 348, endPoint x: 597, endPoint y: 360, distance: 16.6
drag, startPoint x: 330, startPoint y: 357, endPoint x: 330, endPoint y: 385, distance: 28.8
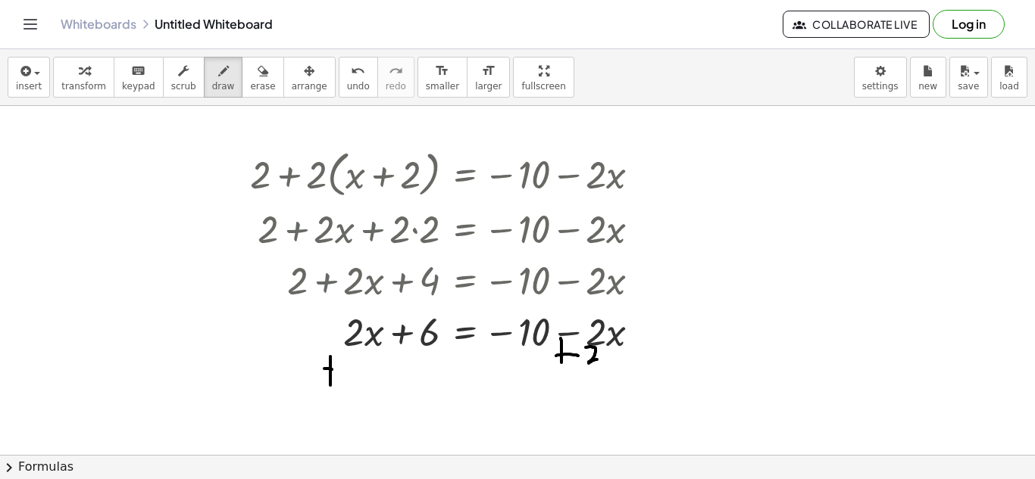
drag, startPoint x: 324, startPoint y: 369, endPoint x: 339, endPoint y: 371, distance: 15.3
click at [340, 79] on button "undo undo" at bounding box center [358, 77] width 39 height 41
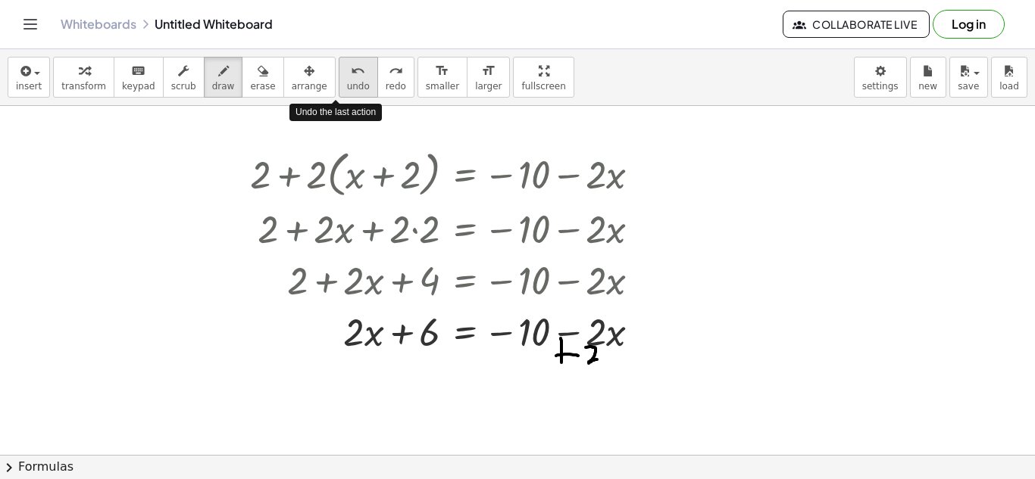
click at [340, 79] on button "undo undo" at bounding box center [358, 77] width 39 height 41
drag, startPoint x: 598, startPoint y: 332, endPoint x: 562, endPoint y: 371, distance: 52.5
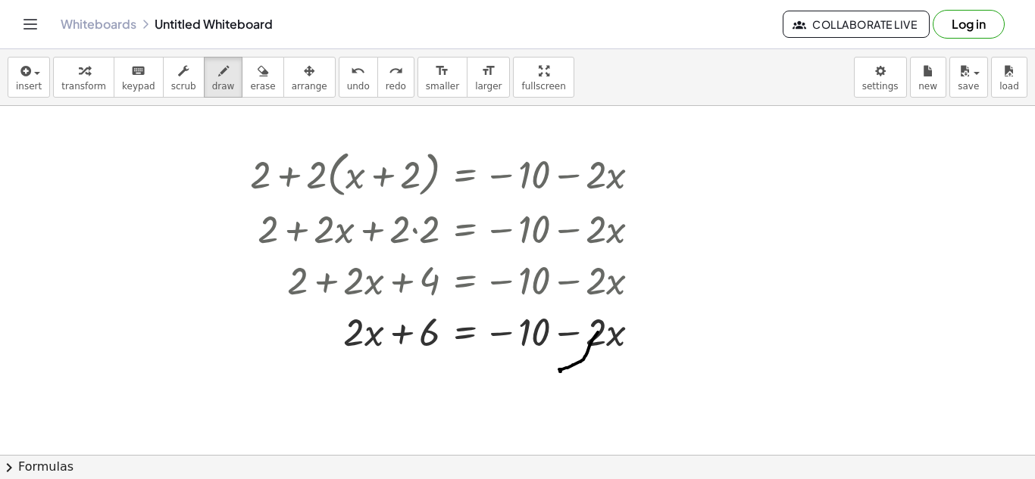
click at [347, 81] on span "undo" at bounding box center [358, 86] width 23 height 11
click at [69, 81] on span "transform" at bounding box center [83, 86] width 45 height 11
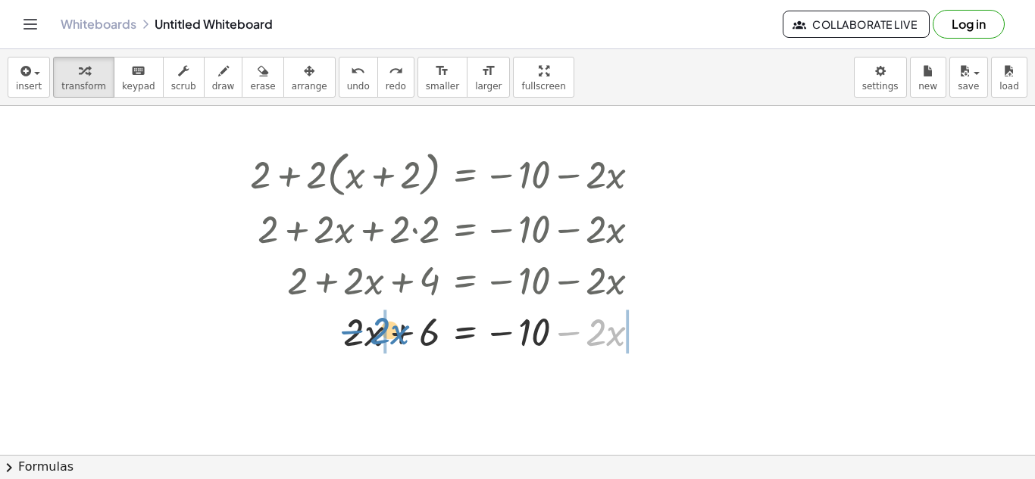
drag, startPoint x: 598, startPoint y: 338, endPoint x: 383, endPoint y: 339, distance: 214.3
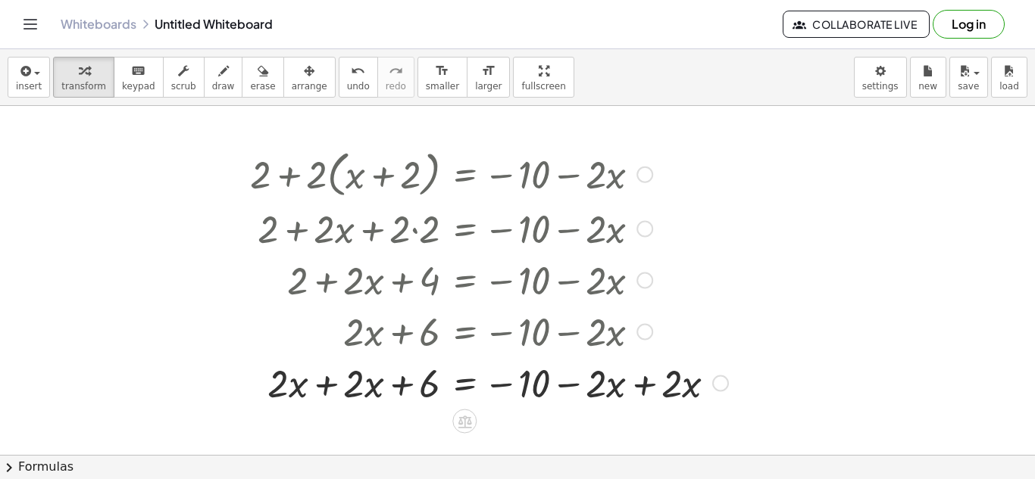
click at [329, 389] on div at bounding box center [488, 382] width 493 height 51
click at [642, 391] on div at bounding box center [488, 382] width 493 height 51
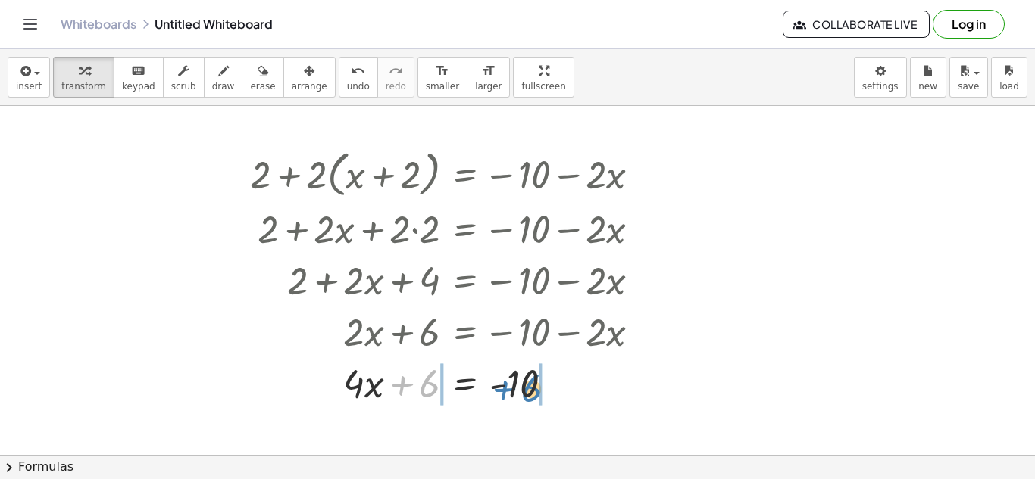
drag, startPoint x: 426, startPoint y: 387, endPoint x: 529, endPoint y: 392, distance: 103.1
click at [529, 392] on div at bounding box center [450, 382] width 417 height 51
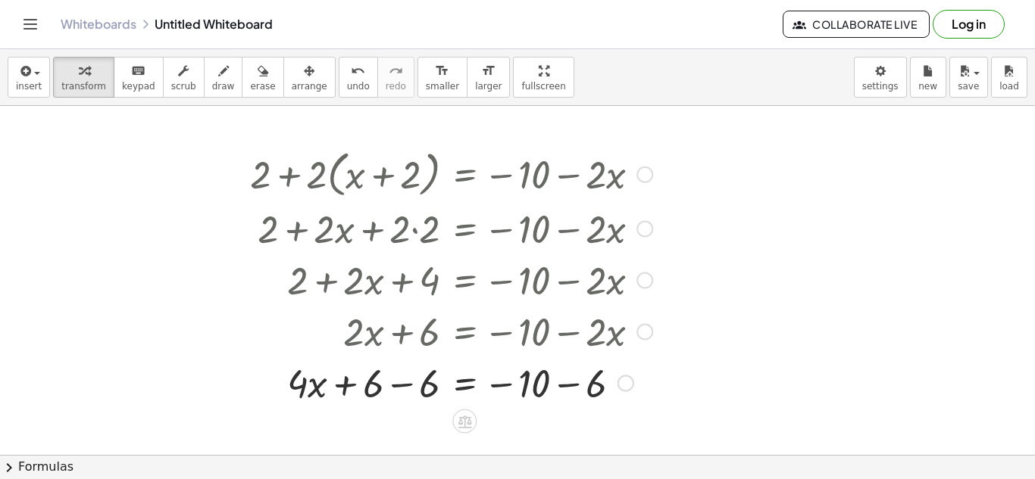
click at [520, 381] on div at bounding box center [450, 382] width 417 height 51
click at [541, 385] on div at bounding box center [450, 382] width 417 height 51
click at [398, 384] on div at bounding box center [450, 382] width 417 height 51
click at [567, 385] on div at bounding box center [450, 382] width 417 height 51
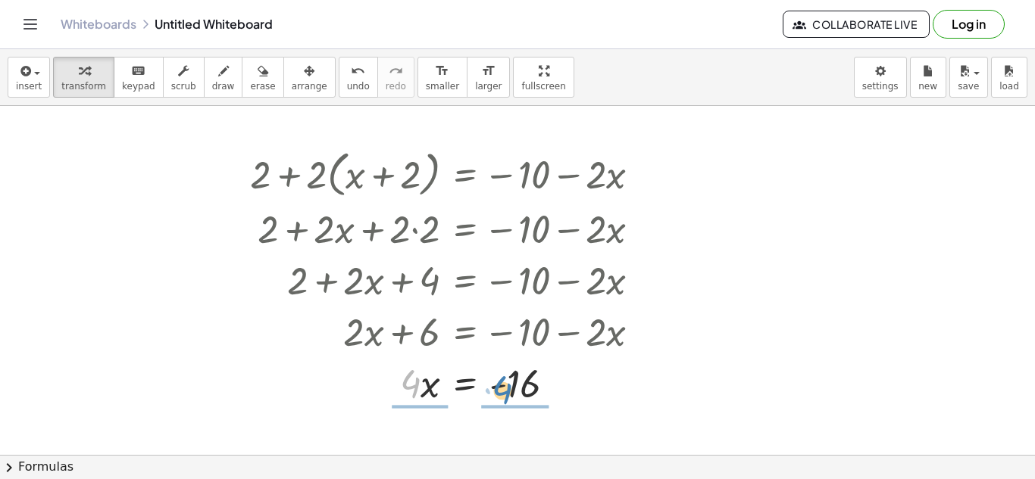
drag, startPoint x: 410, startPoint y: 382, endPoint x: 506, endPoint y: 391, distance: 96.5
click at [506, 391] on div at bounding box center [450, 382] width 417 height 51
click at [518, 384] on div at bounding box center [450, 382] width 417 height 76
click at [418, 384] on div at bounding box center [450, 382] width 417 height 76
